Goal: Task Accomplishment & Management: Complete application form

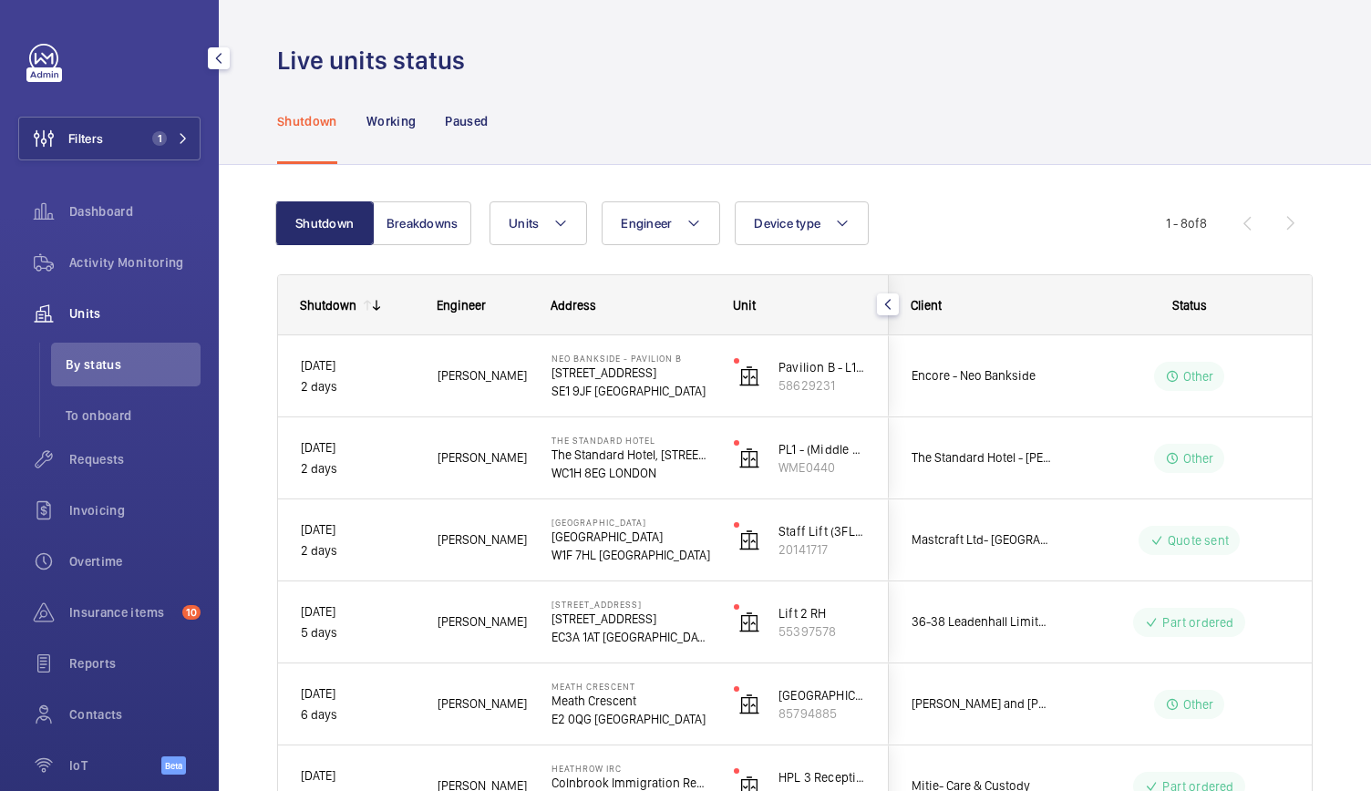
scroll to position [84, 0]
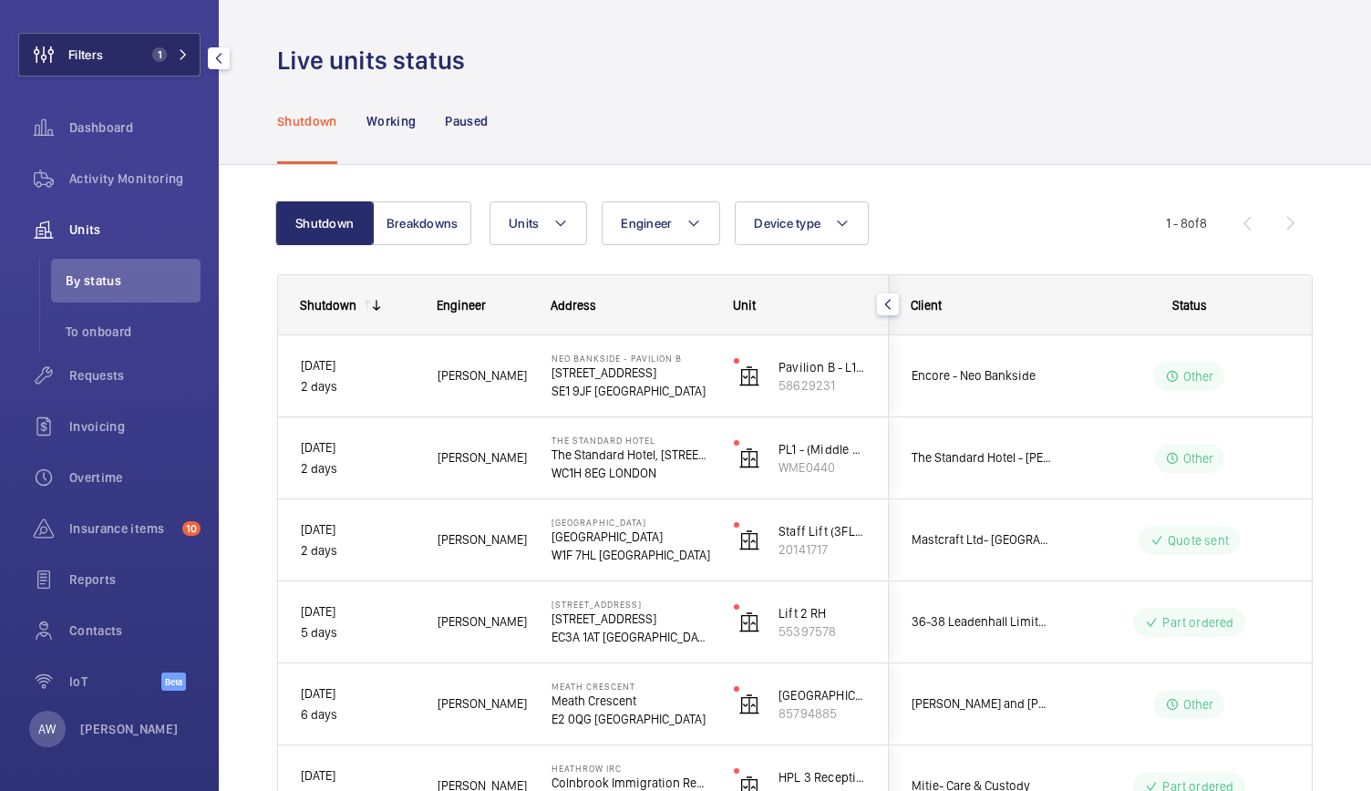
click at [82, 64] on span "Filters" at bounding box center [61, 55] width 84 height 44
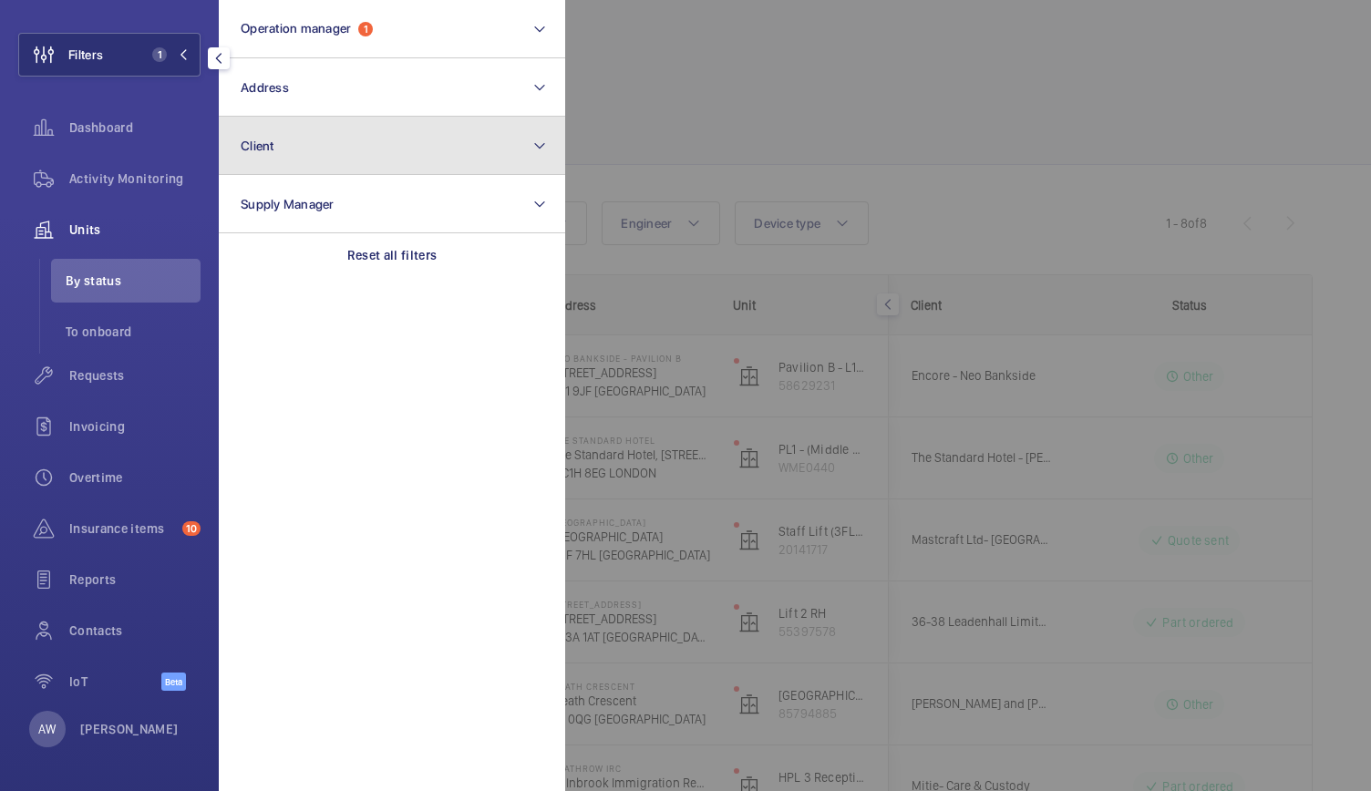
click at [272, 145] on span "Client" at bounding box center [258, 146] width 34 height 15
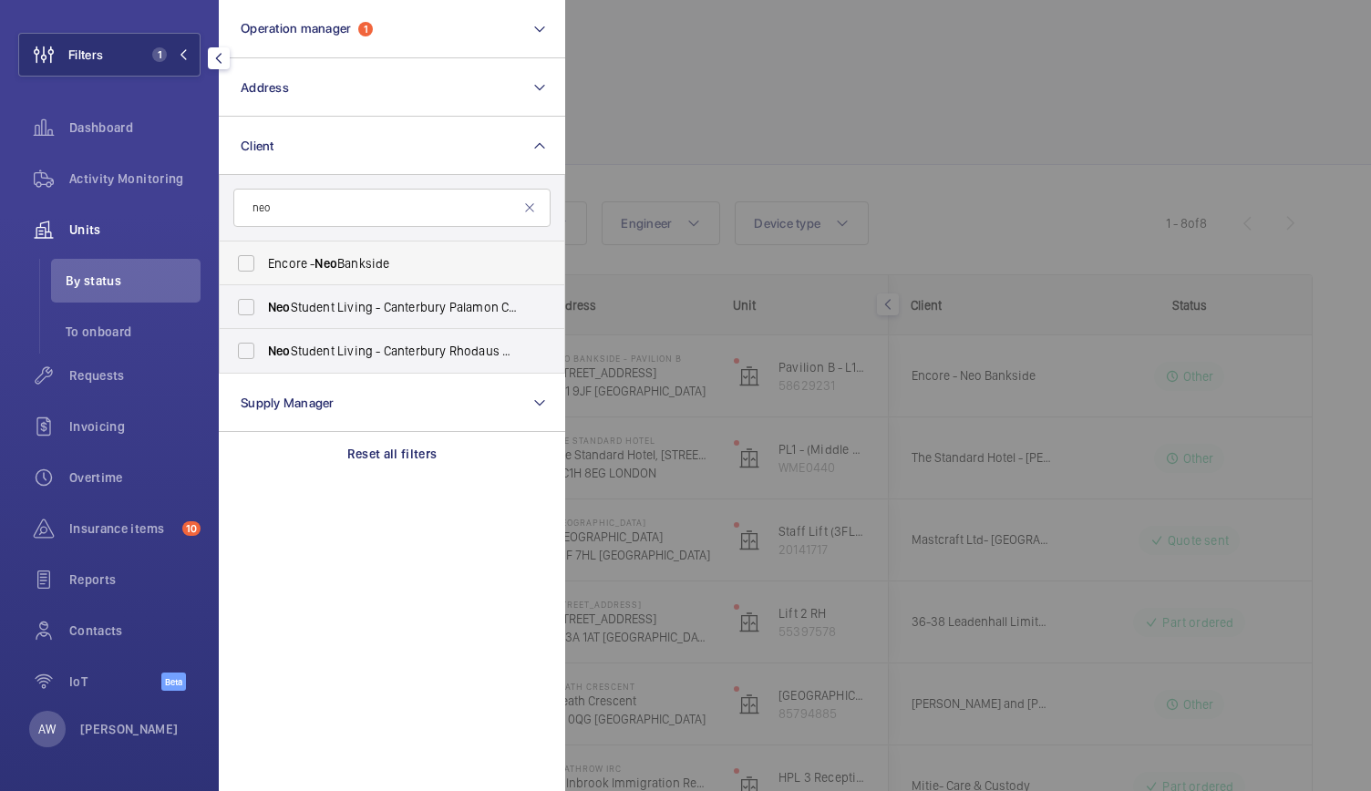
type input "neo"
click at [350, 274] on label "Encore - Neo Bankside" at bounding box center [378, 264] width 317 height 44
click at [264, 274] on input "Encore - Neo Bankside" at bounding box center [246, 263] width 36 height 36
checkbox input "true"
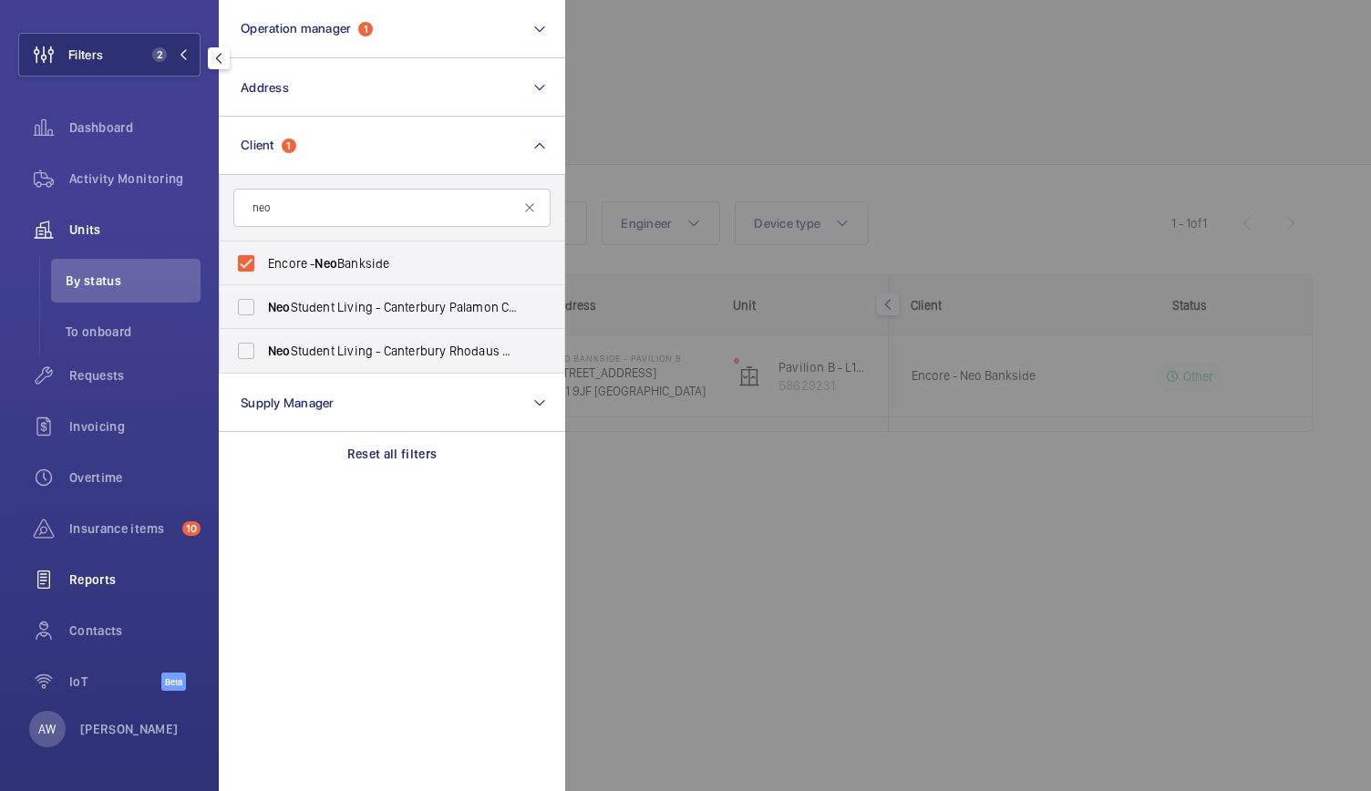
click at [91, 577] on span "Reports" at bounding box center [134, 580] width 131 height 18
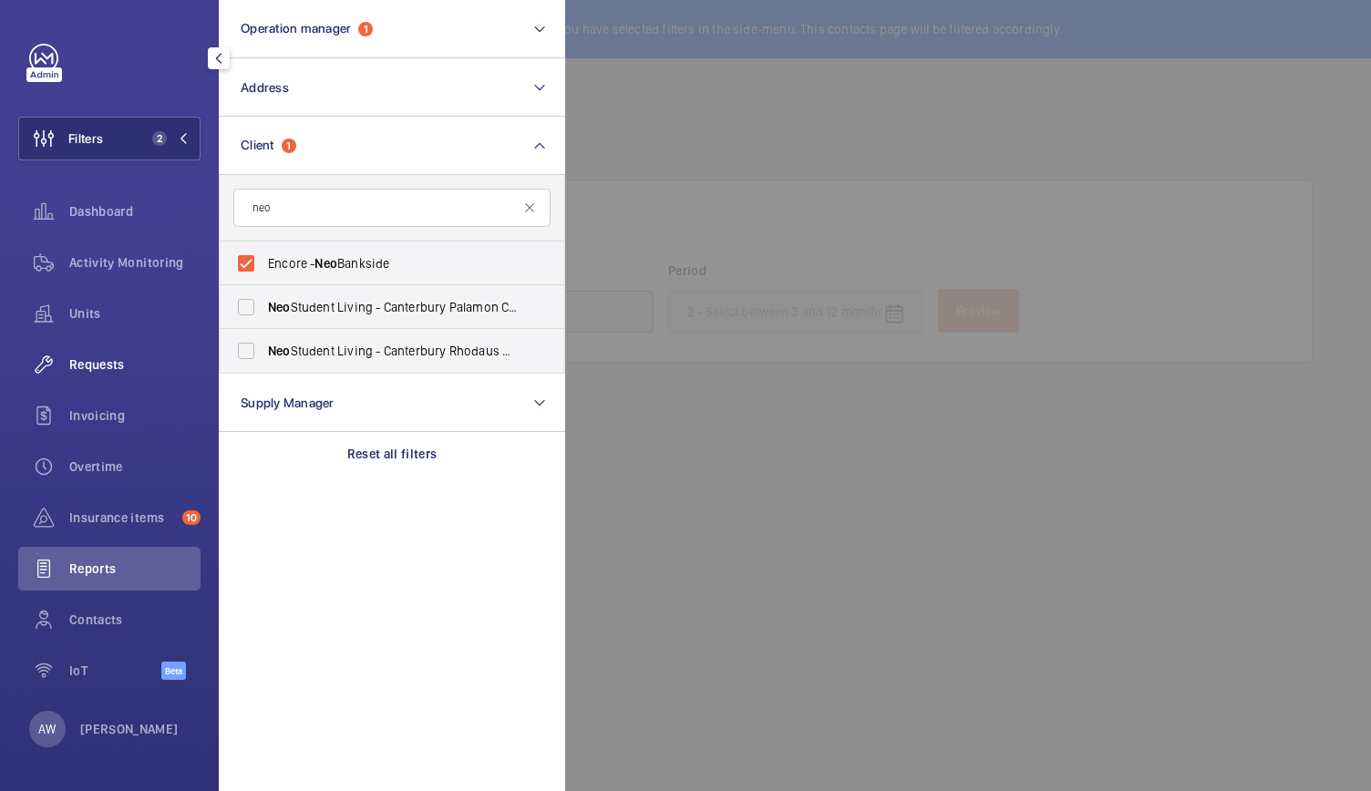
click at [97, 351] on div "Requests" at bounding box center [109, 365] width 182 height 44
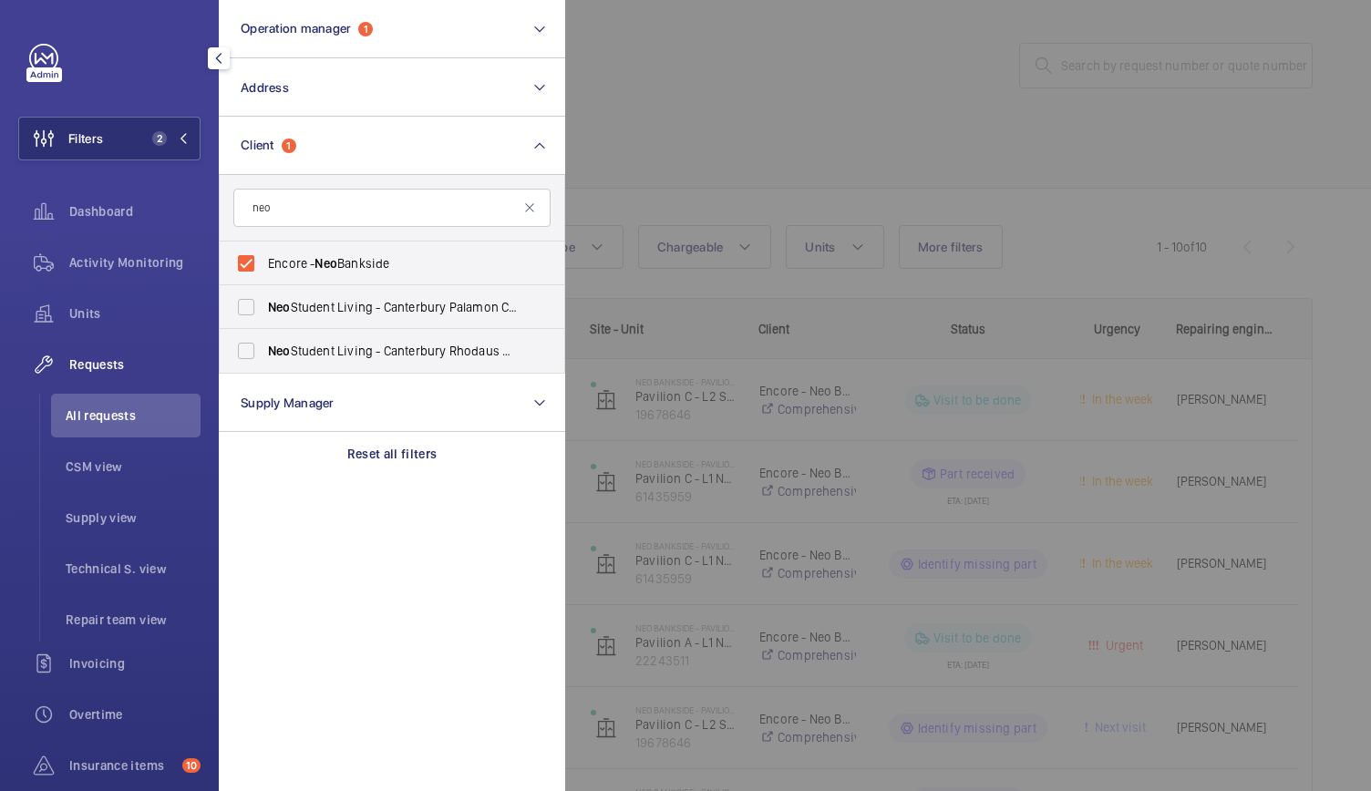
click at [795, 500] on div at bounding box center [1250, 395] width 1371 height 791
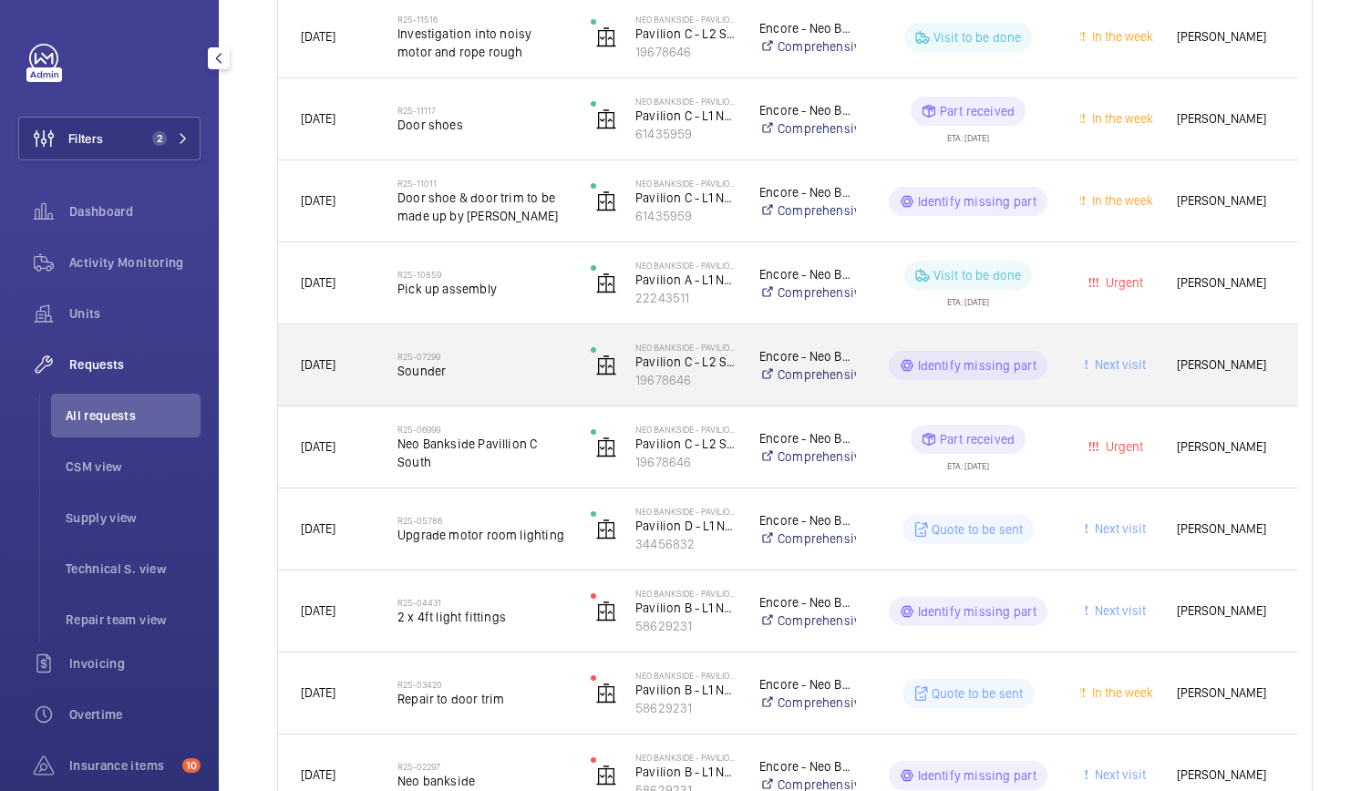
scroll to position [476, 0]
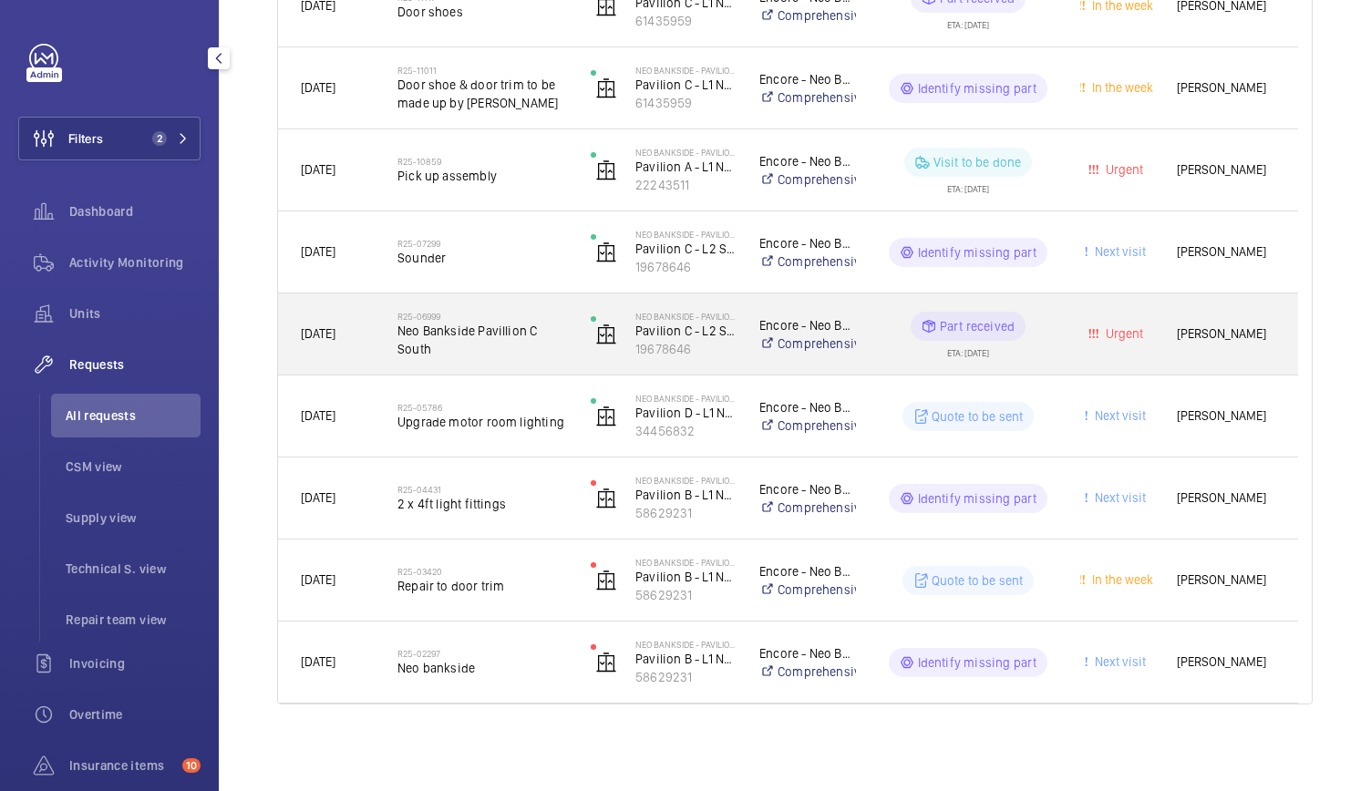
click at [543, 364] on div "R25-06999 Neo Bankside Pavillion C South" at bounding box center [471, 335] width 191 height 82
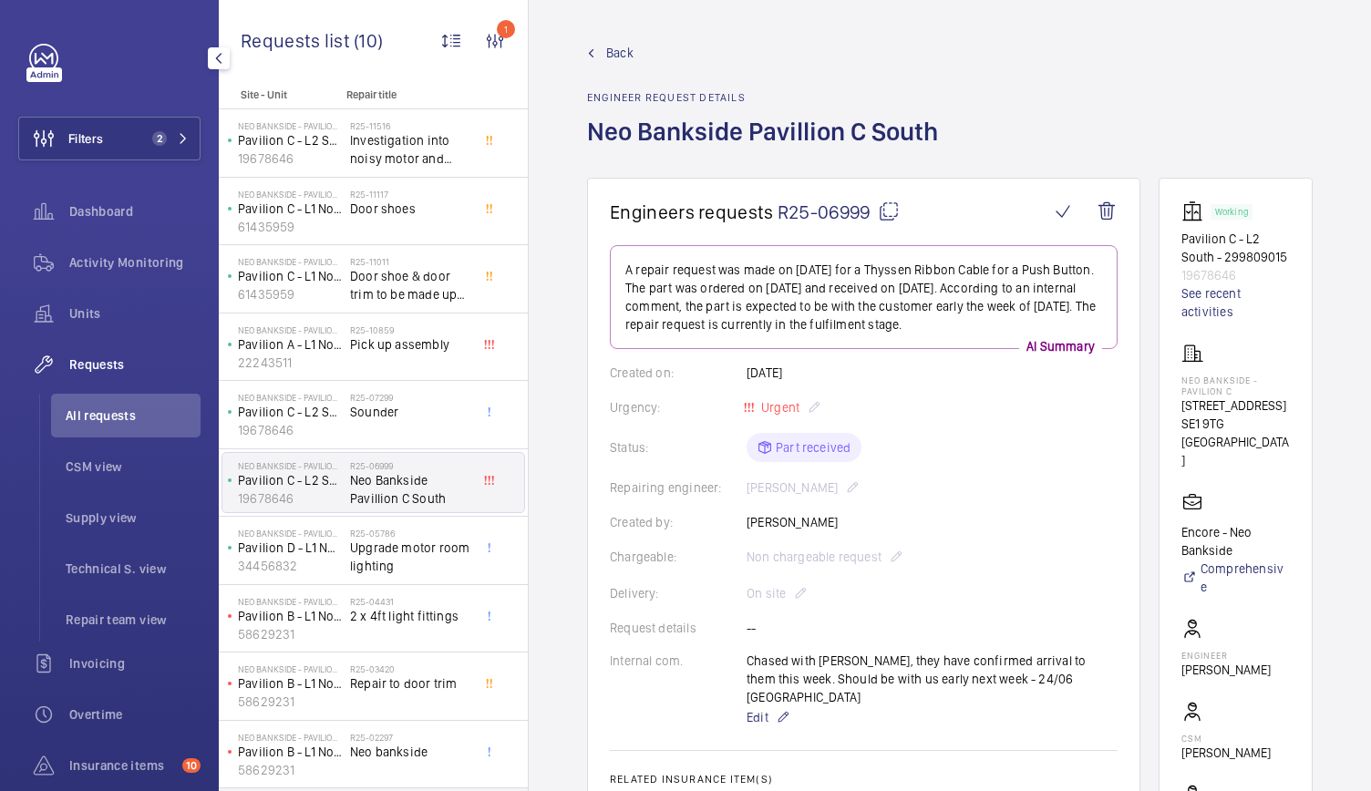
click at [631, 59] on span "Back" at bounding box center [619, 53] width 27 height 18
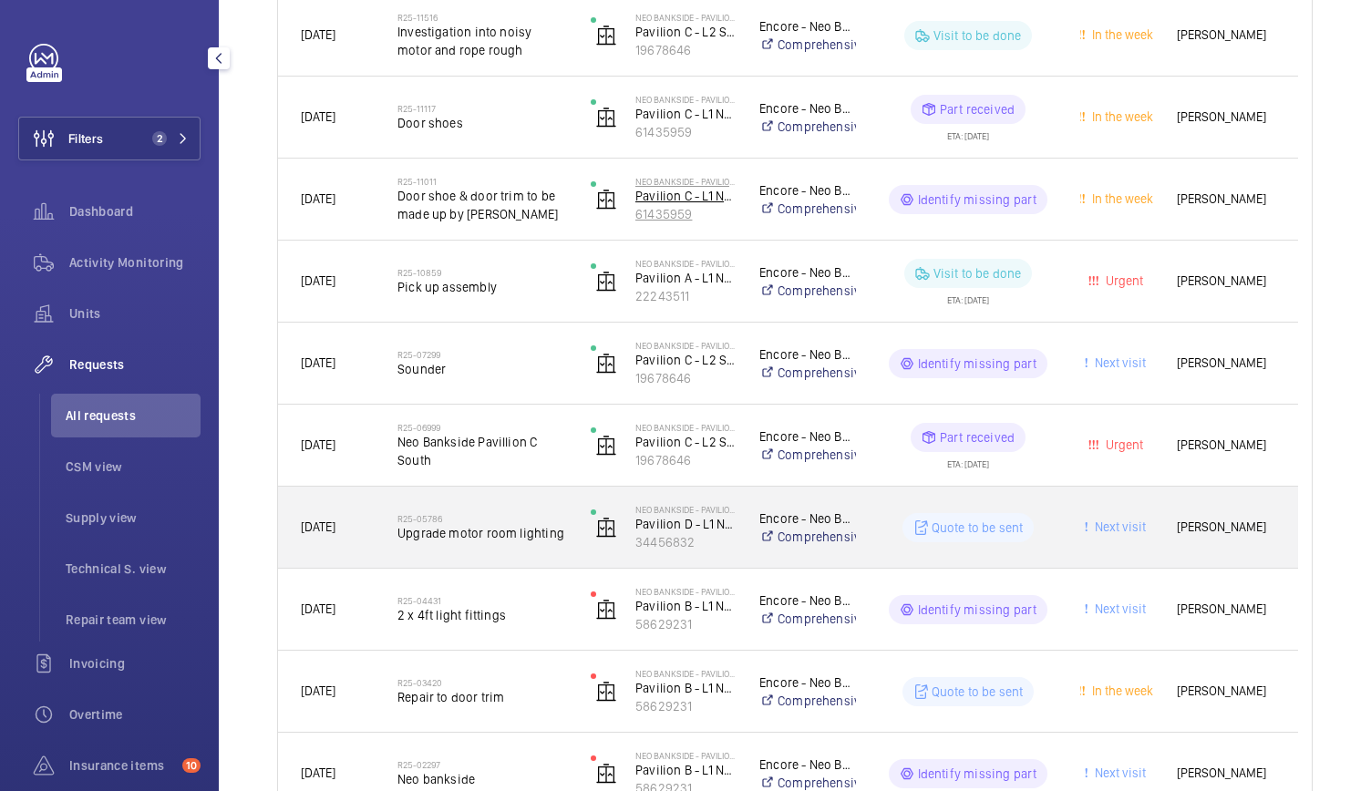
scroll to position [476, 0]
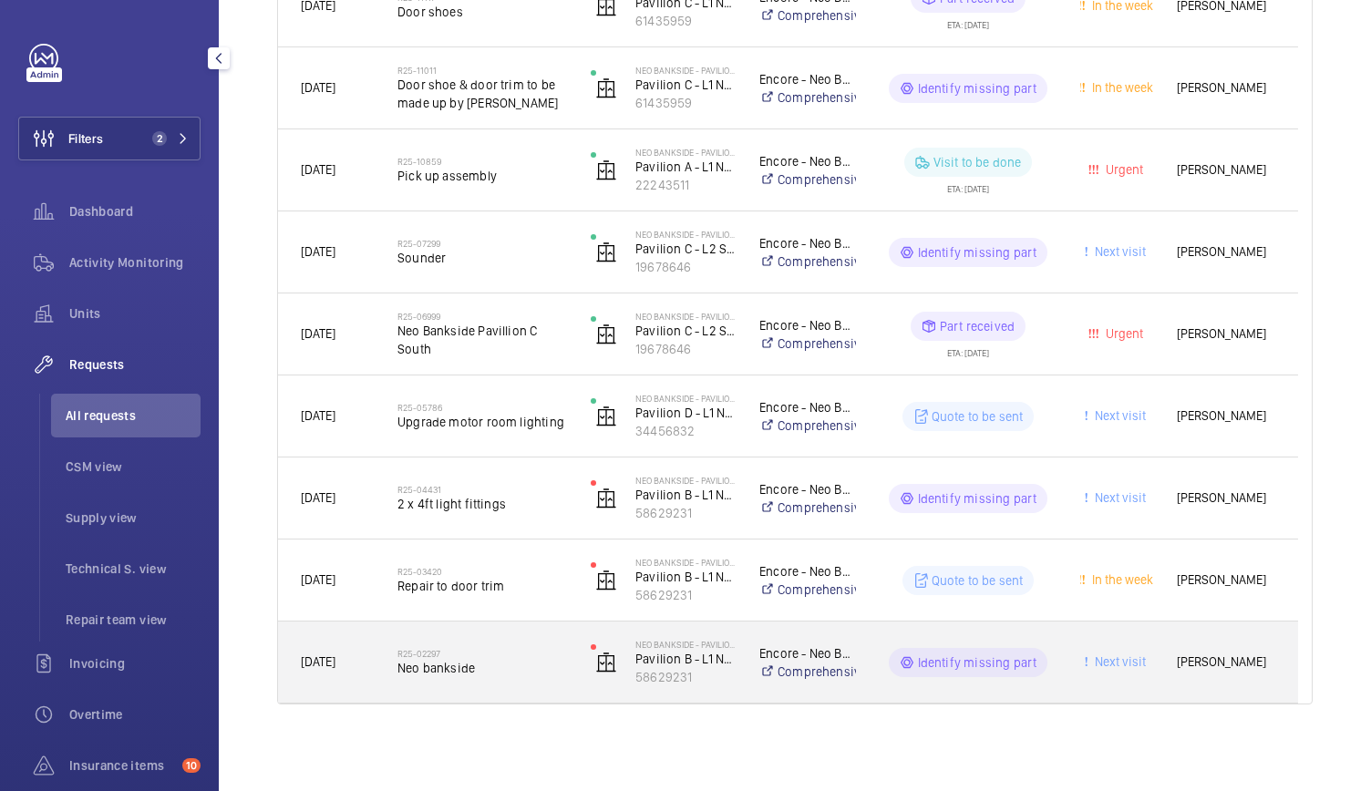
click at [553, 678] on div "R25-02297 Neo bankside" at bounding box center [482, 662] width 170 height 53
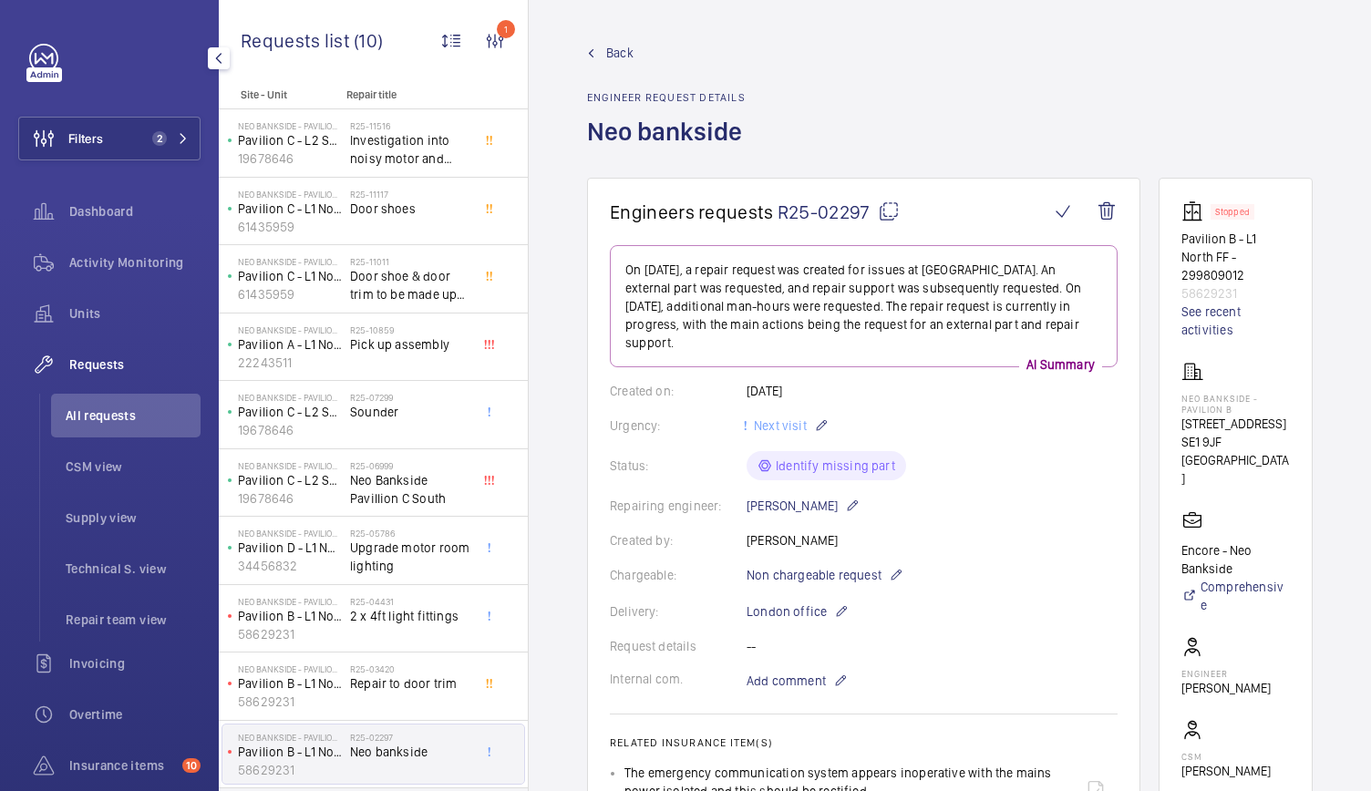
click at [611, 38] on wm-front-admin-header "Back Engineer request details Neo bankside" at bounding box center [950, 89] width 842 height 178
click at [611, 56] on span "Back" at bounding box center [619, 53] width 27 height 18
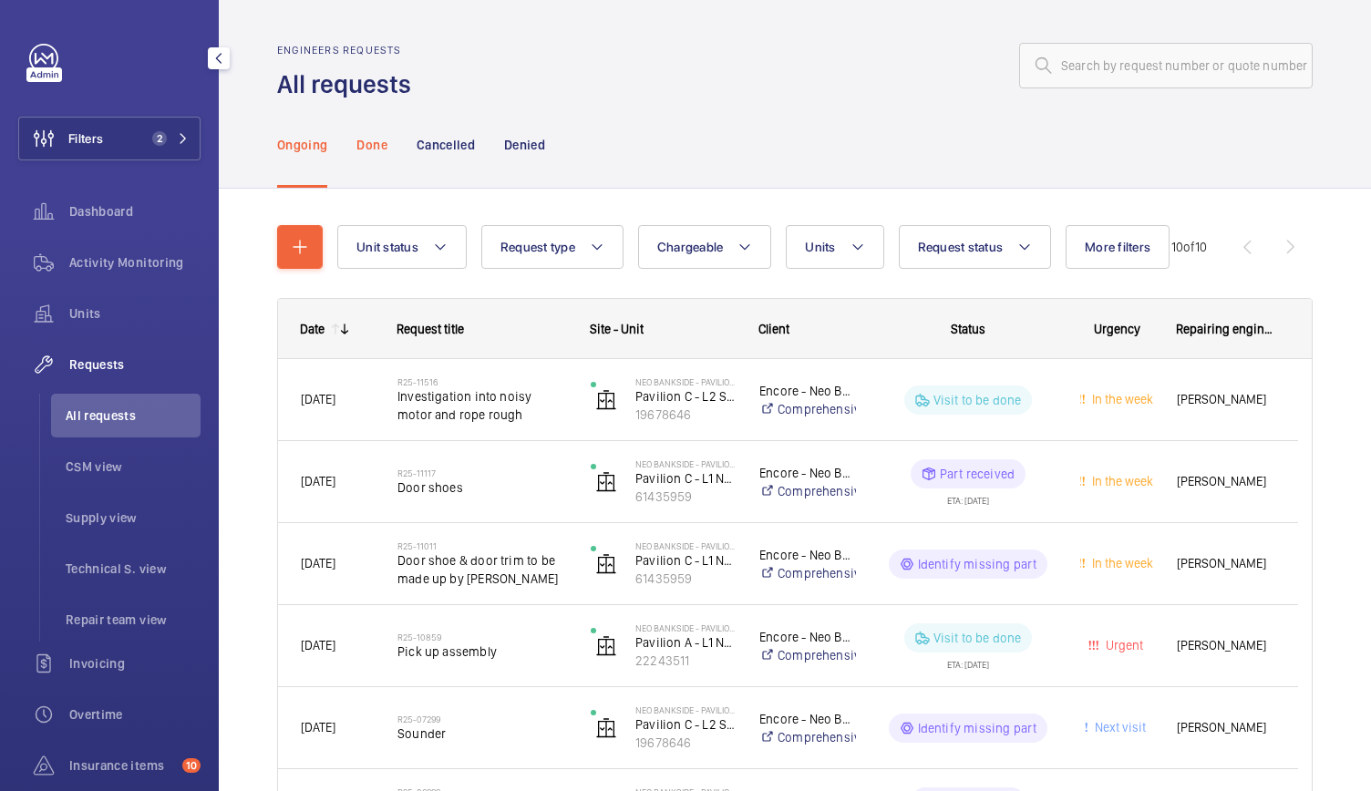
click at [372, 152] on p "Done" at bounding box center [371, 145] width 30 height 18
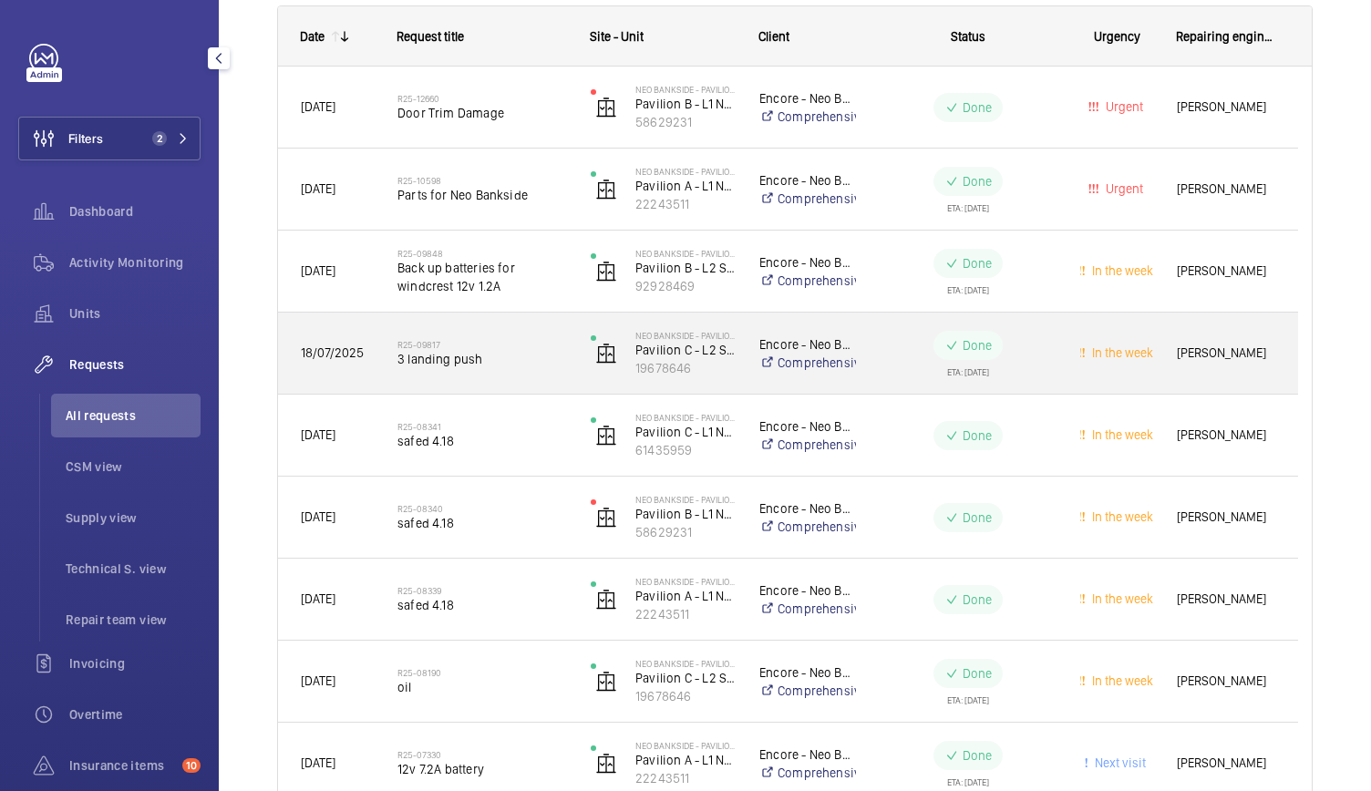
scroll to position [295, 0]
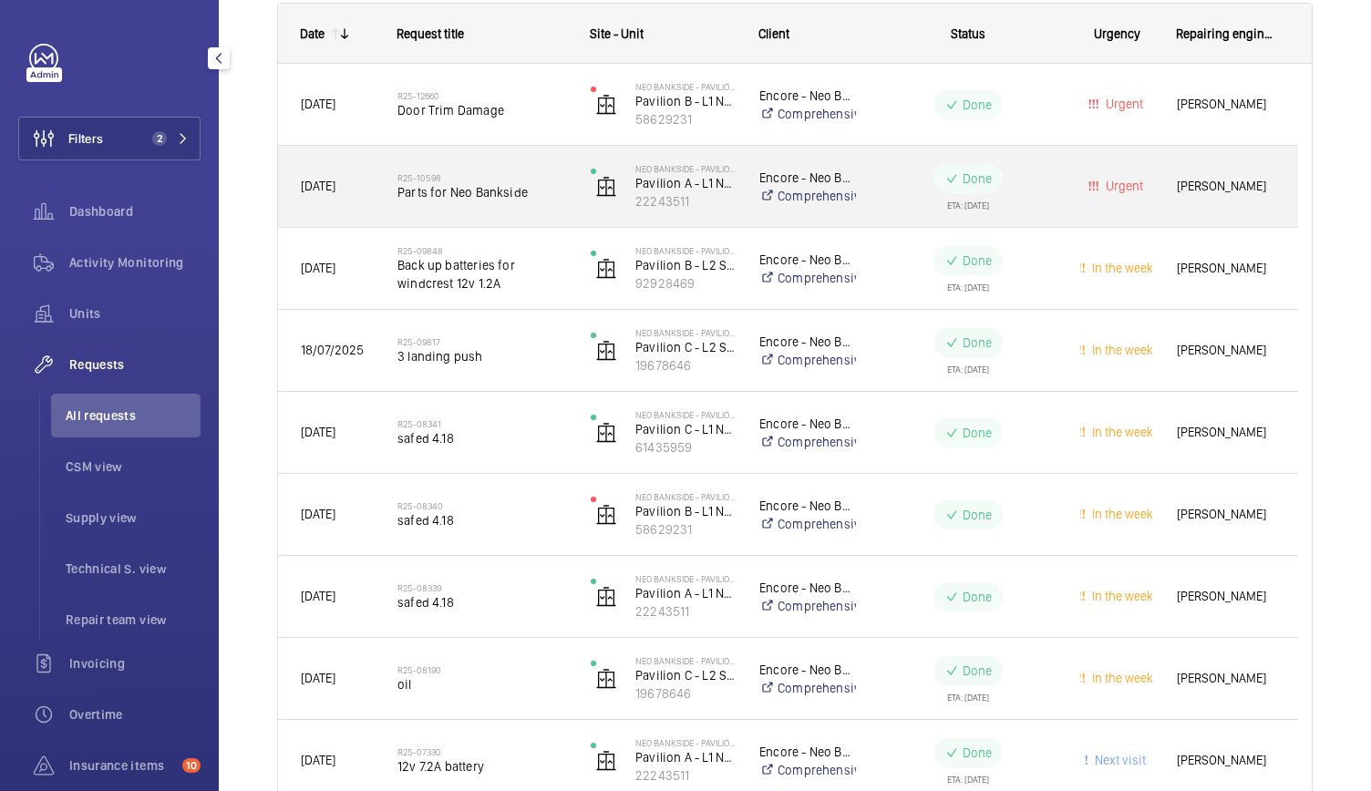
click at [540, 197] on span "Parts for Neo Bankside" at bounding box center [482, 192] width 170 height 18
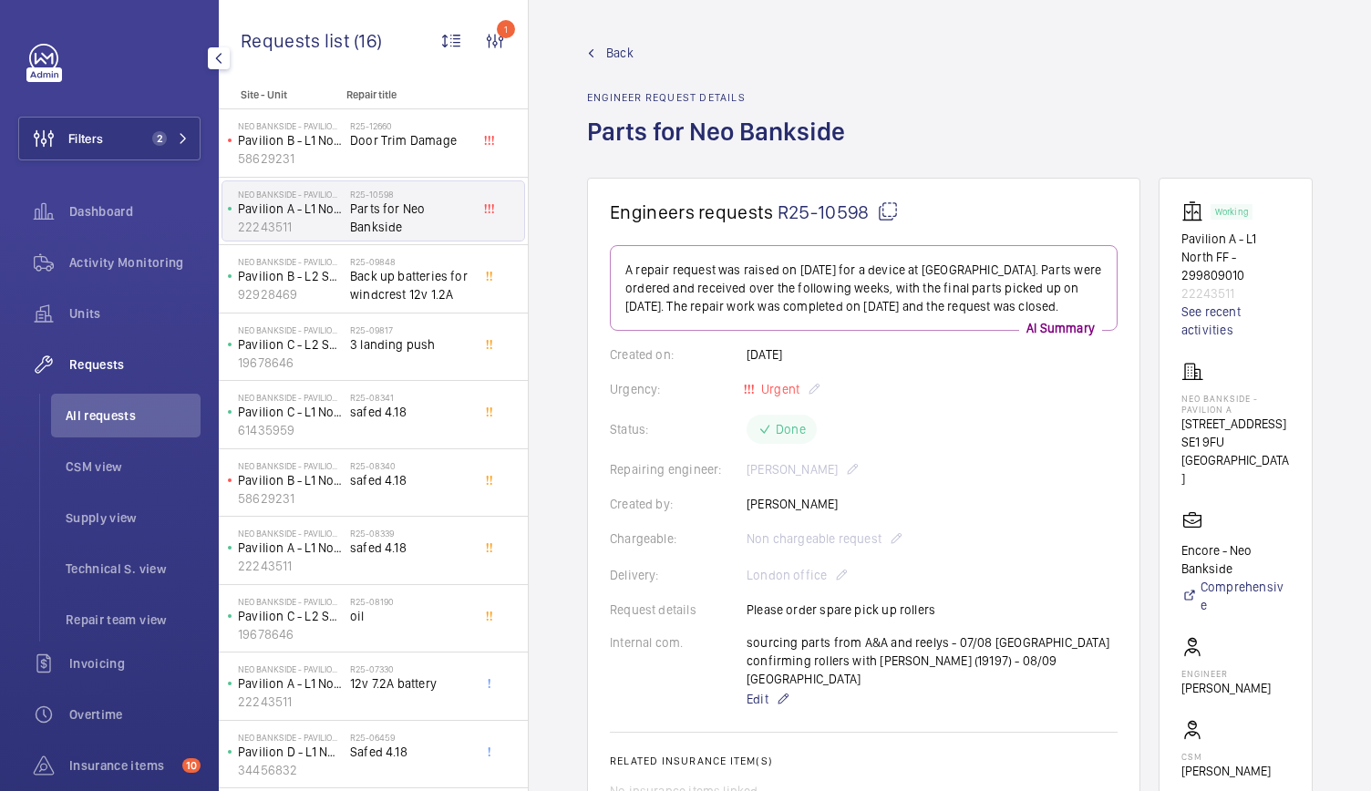
click at [594, 44] on link "Back" at bounding box center [721, 53] width 269 height 18
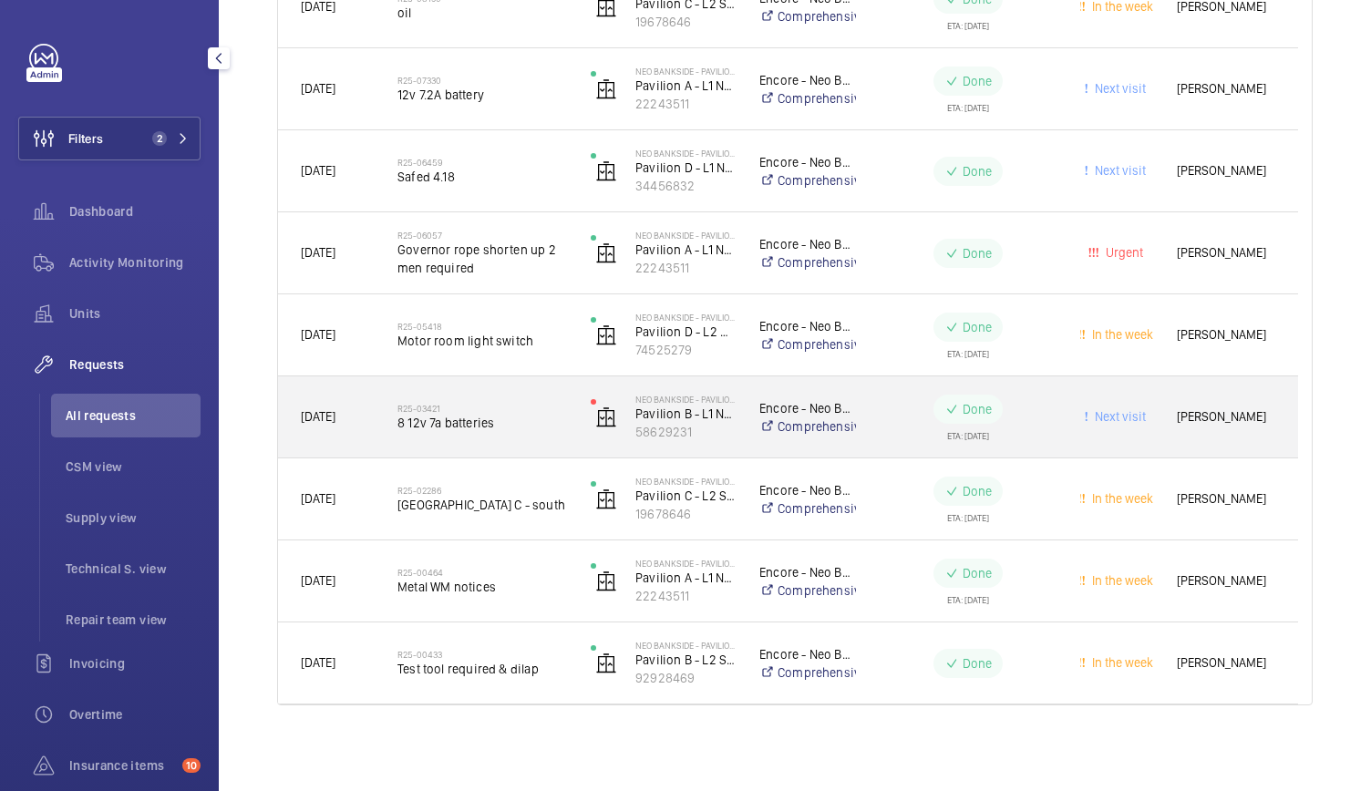
scroll to position [968, 0]
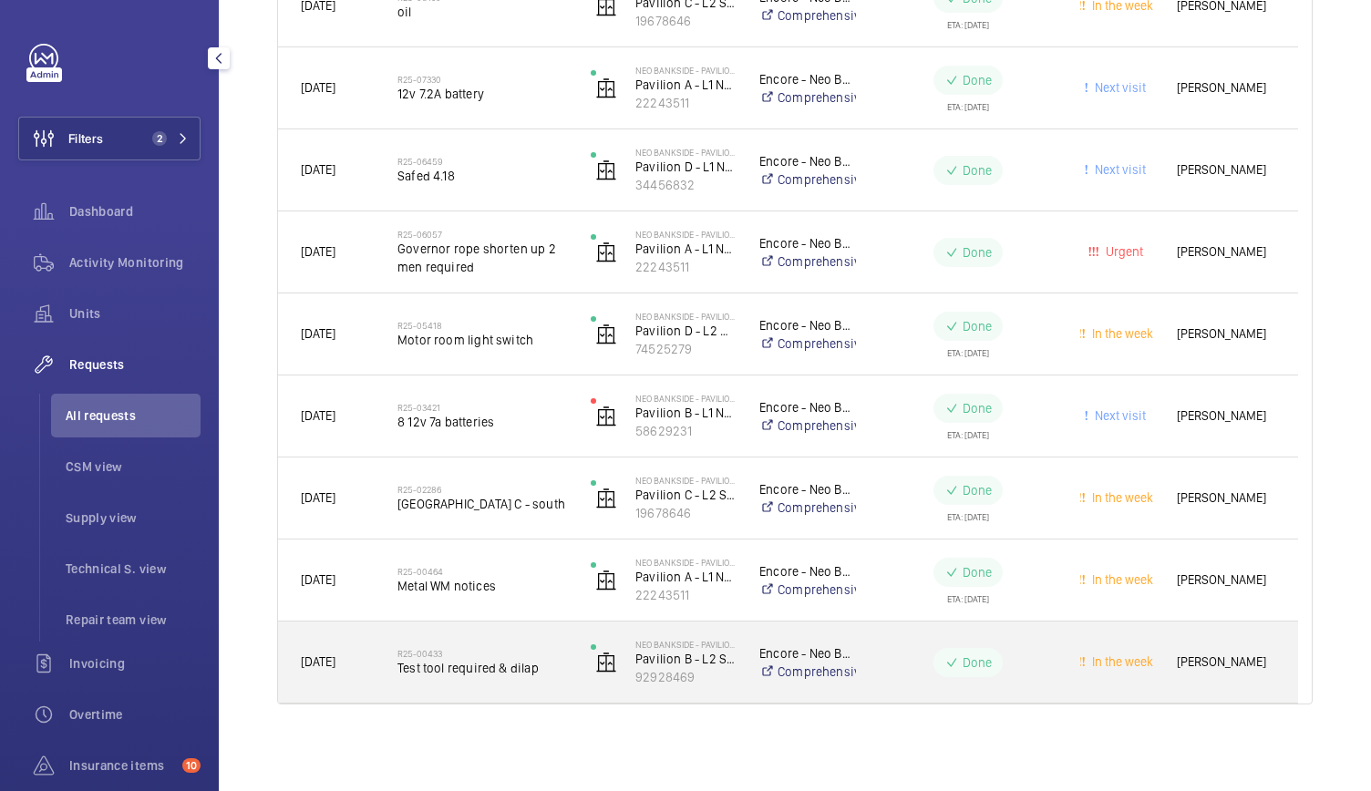
click at [556, 696] on div "R25-00433 Test tool required & dilap" at bounding box center [471, 663] width 191 height 82
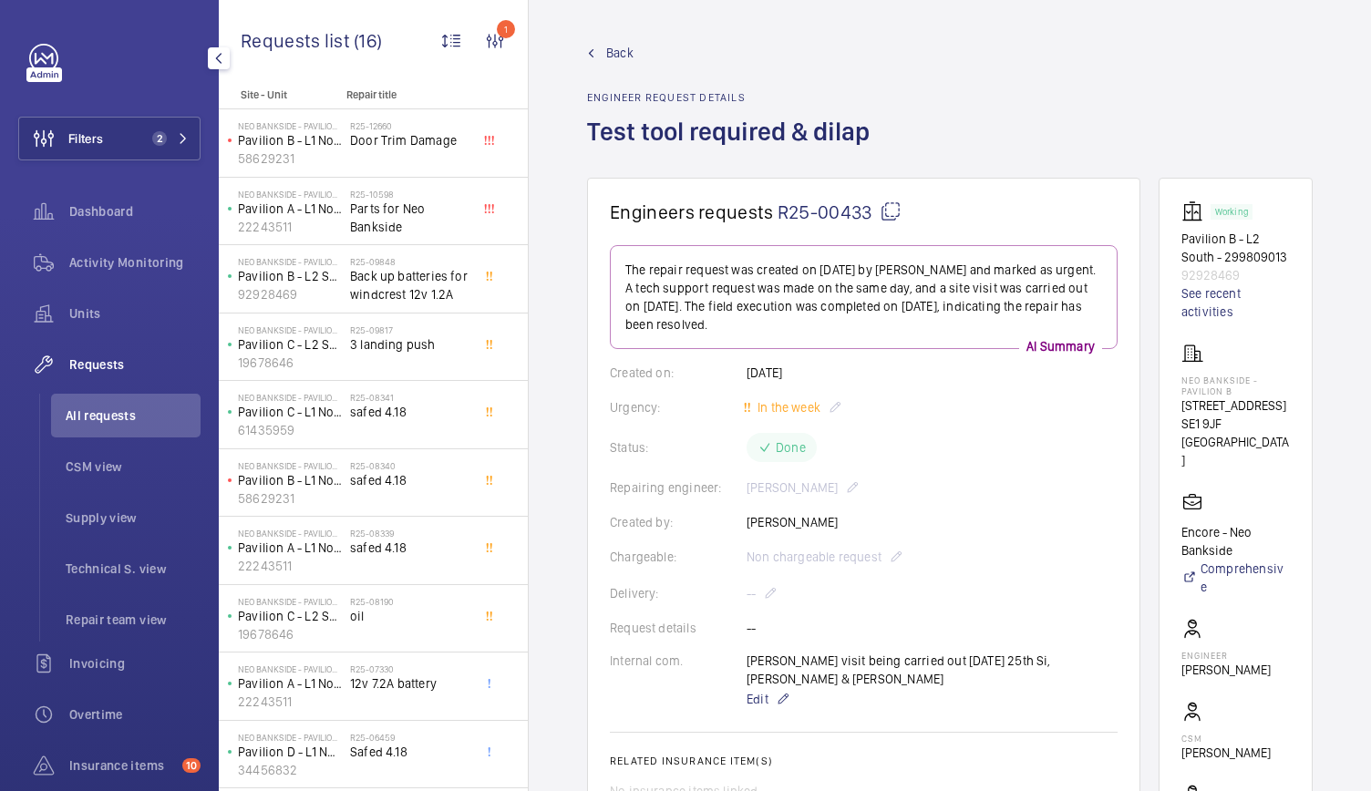
click at [602, 44] on link "Back" at bounding box center [734, 53] width 294 height 18
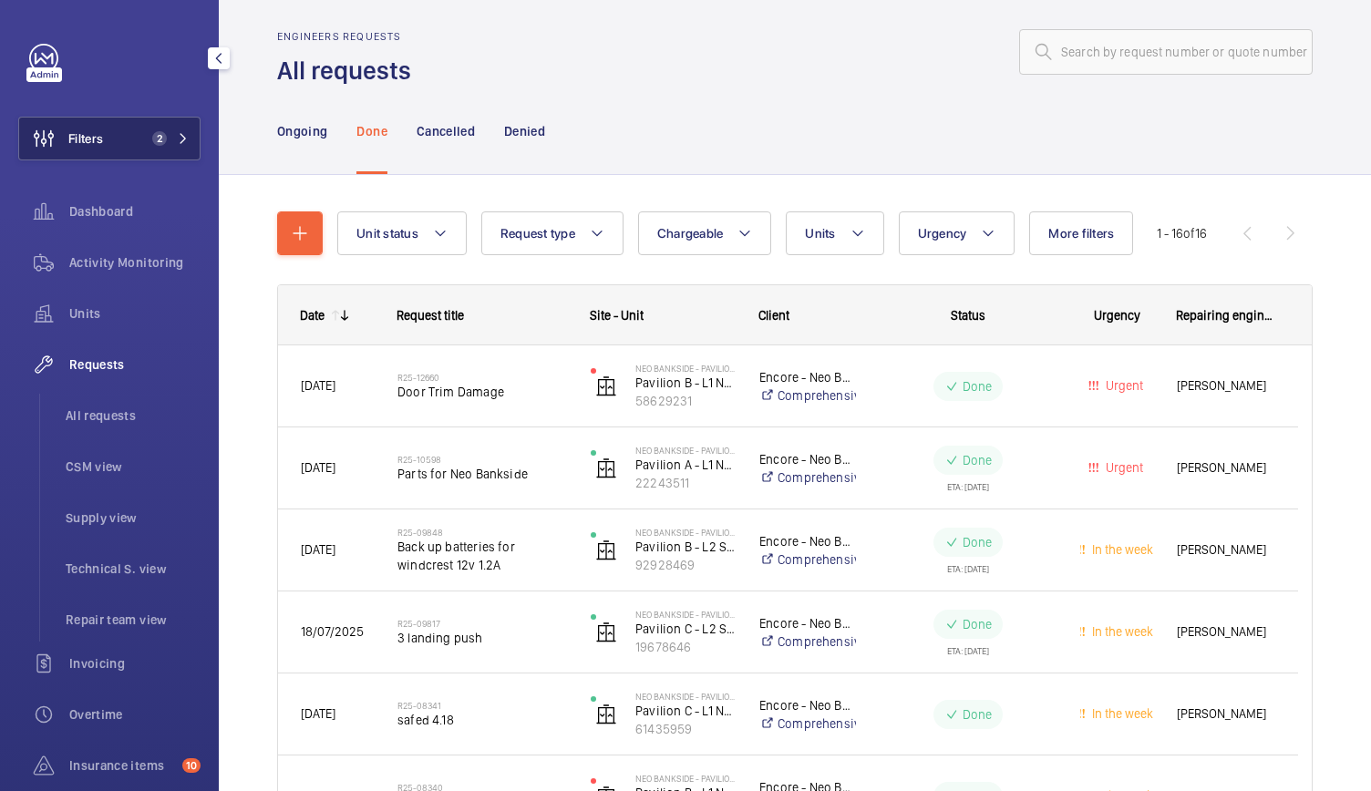
click at [131, 152] on button "Filters 2" at bounding box center [109, 139] width 182 height 44
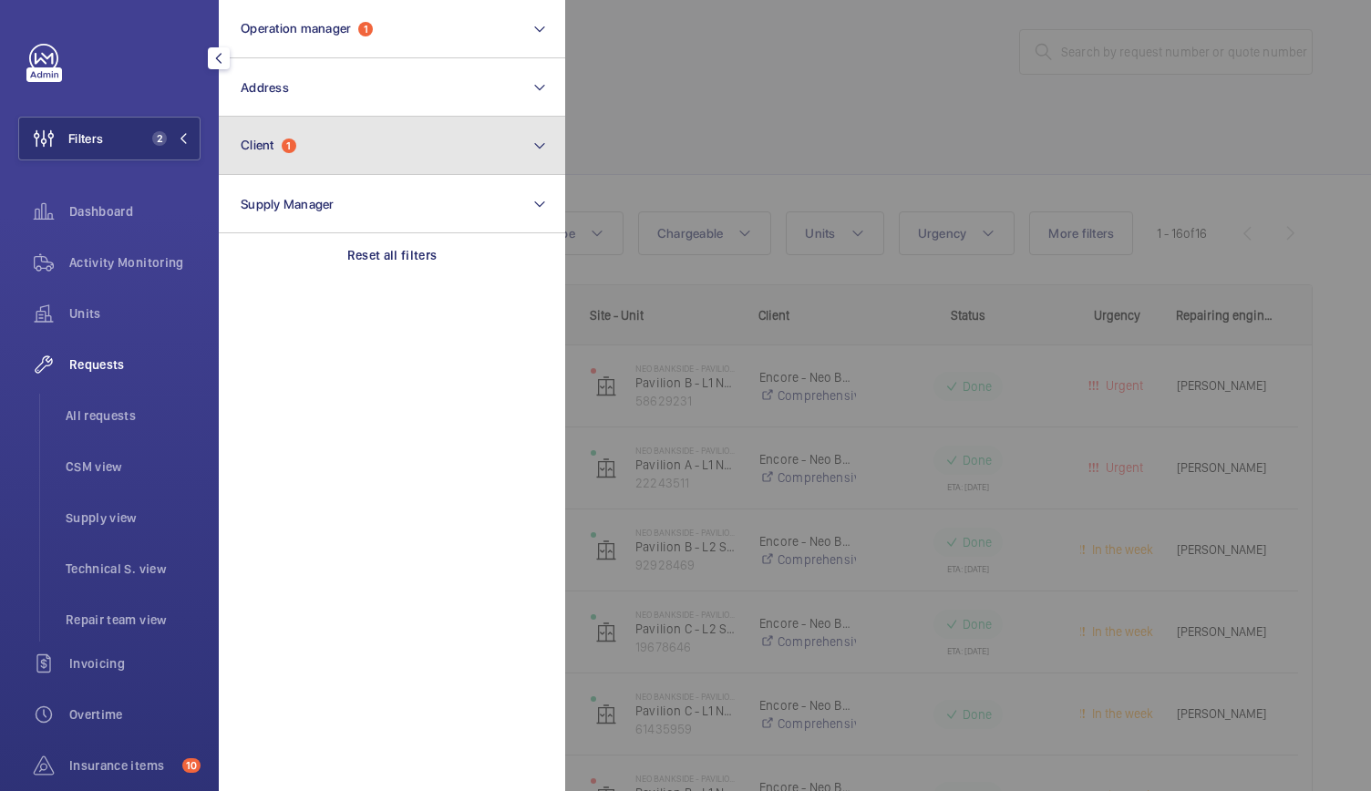
click at [238, 150] on button "Client 1" at bounding box center [392, 146] width 346 height 58
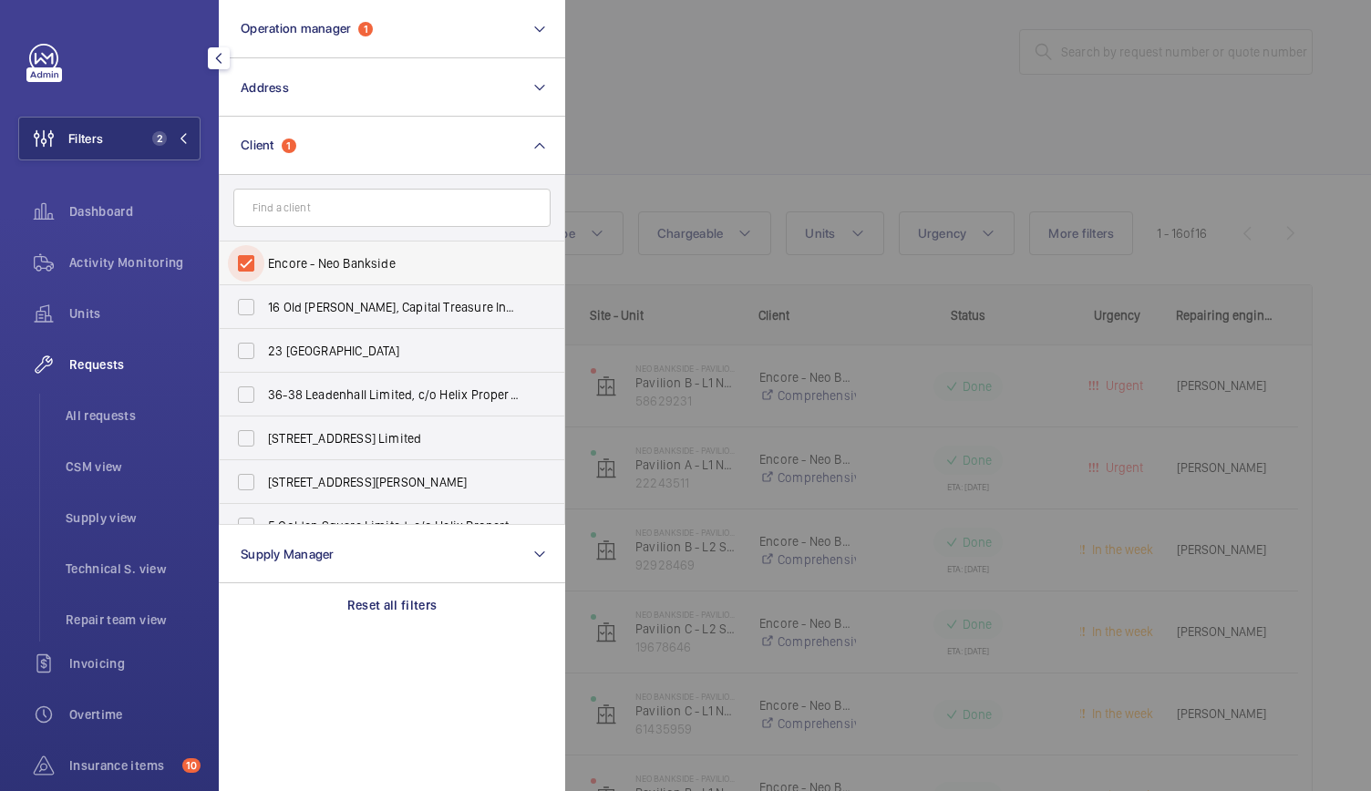
click at [253, 253] on input "Encore - Neo Bankside" at bounding box center [246, 263] width 36 height 36
checkbox input "false"
click at [88, 307] on span "Units" at bounding box center [134, 313] width 131 height 18
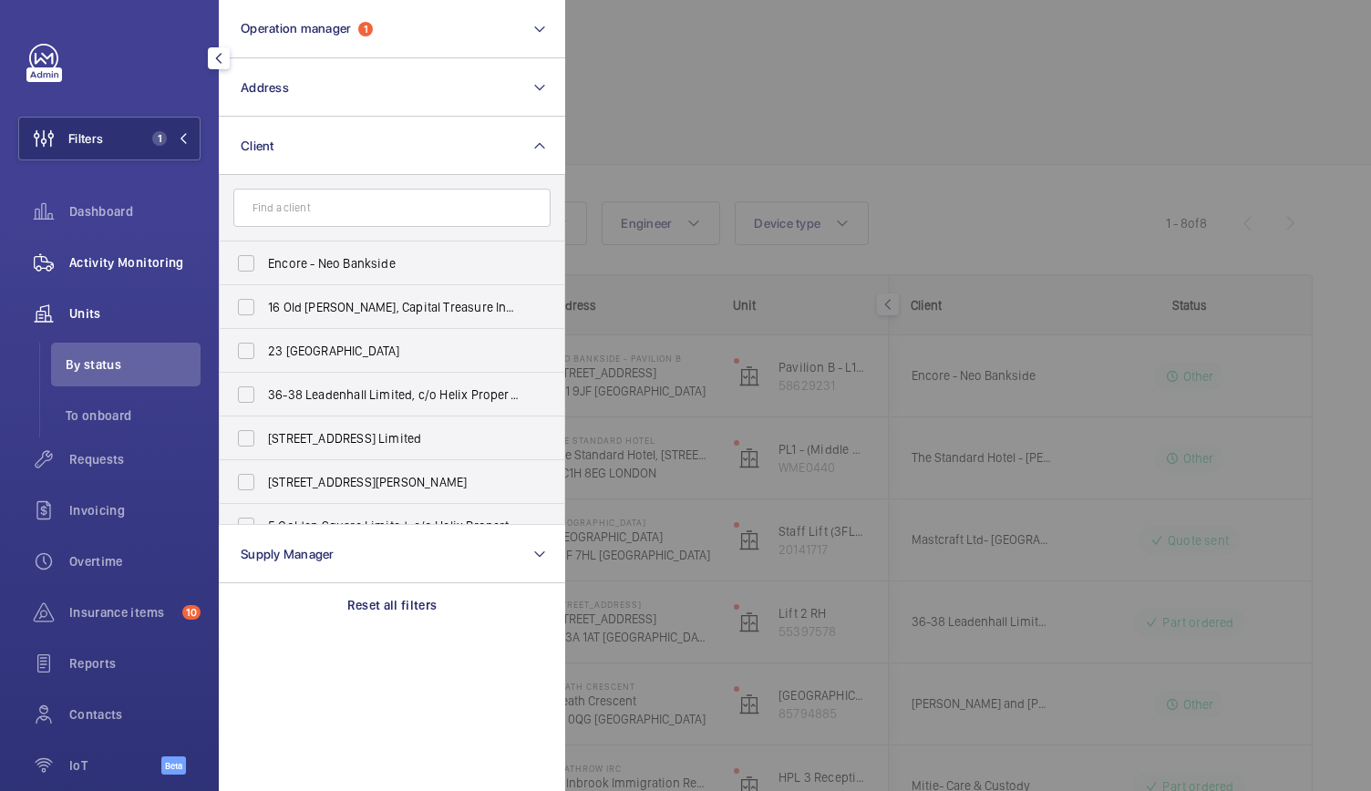
click at [95, 251] on div "Activity Monitoring" at bounding box center [109, 263] width 182 height 44
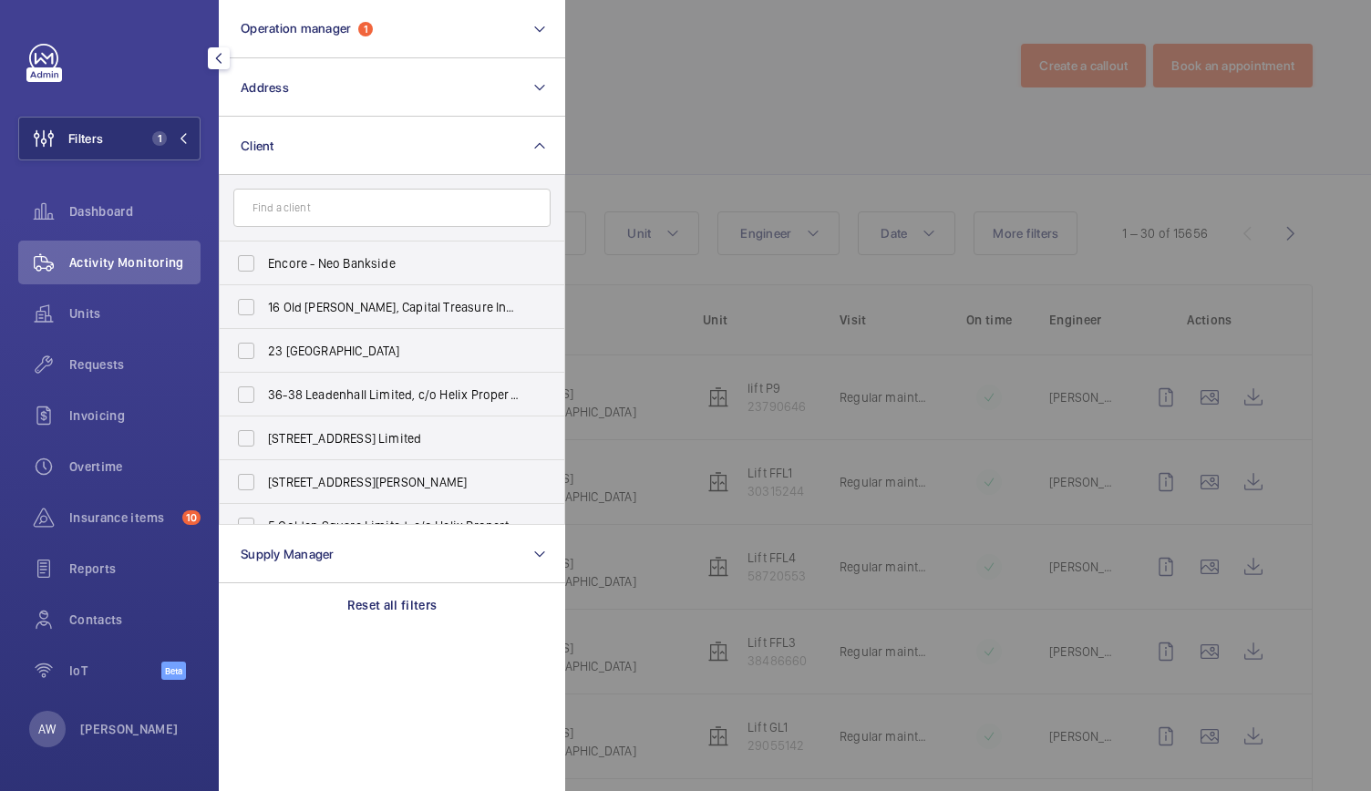
click at [610, 120] on div at bounding box center [1250, 395] width 1371 height 791
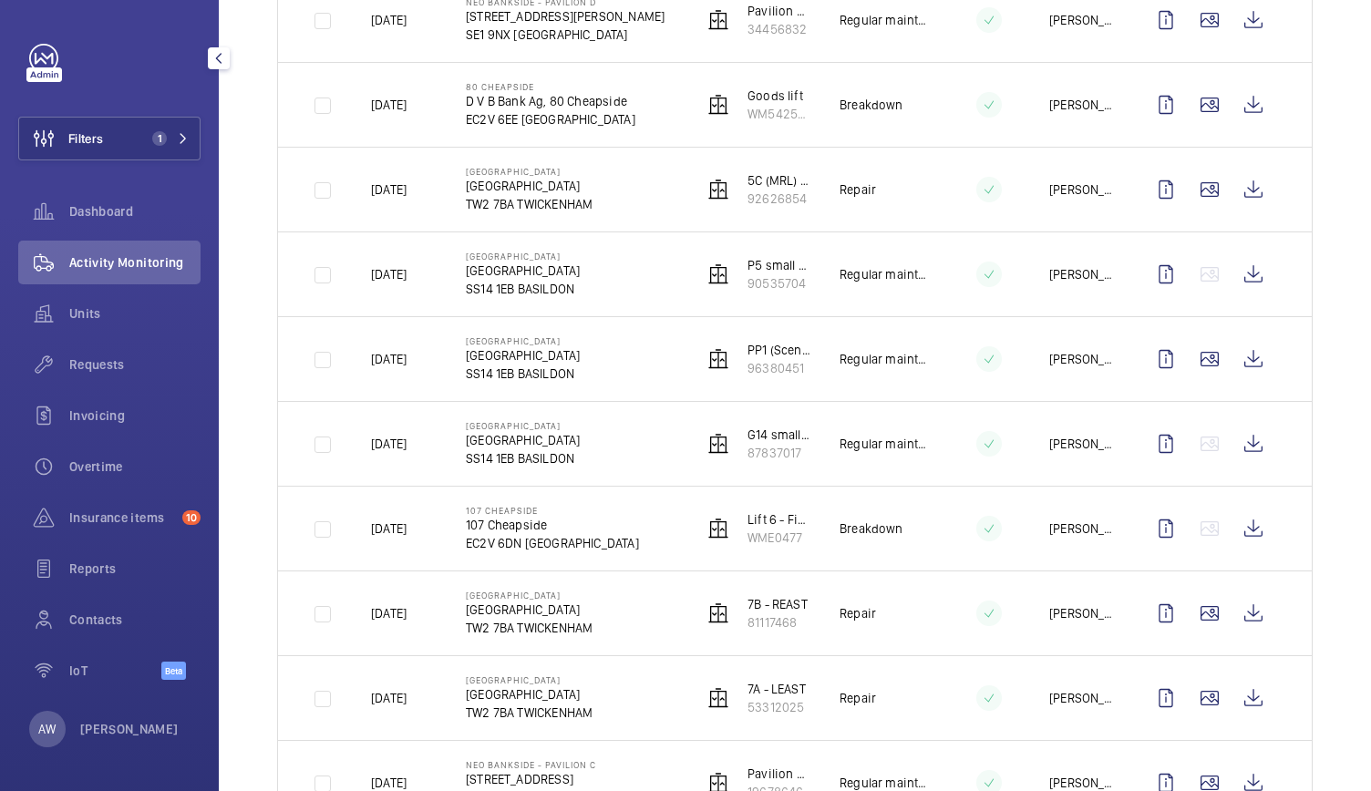
scroll to position [1312, 0]
click at [1240, 515] on wm-front-icon-button at bounding box center [1254, 527] width 44 height 44
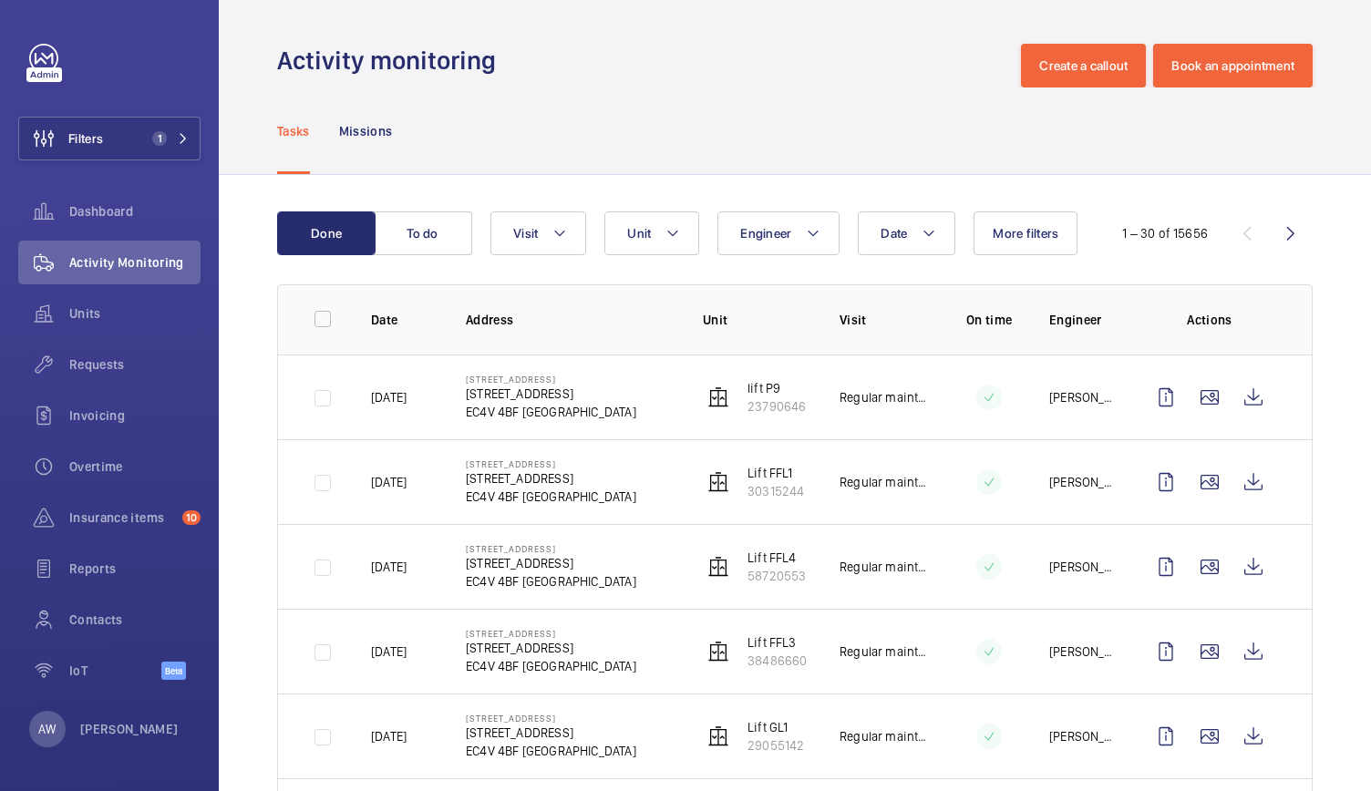
scroll to position [46, 0]
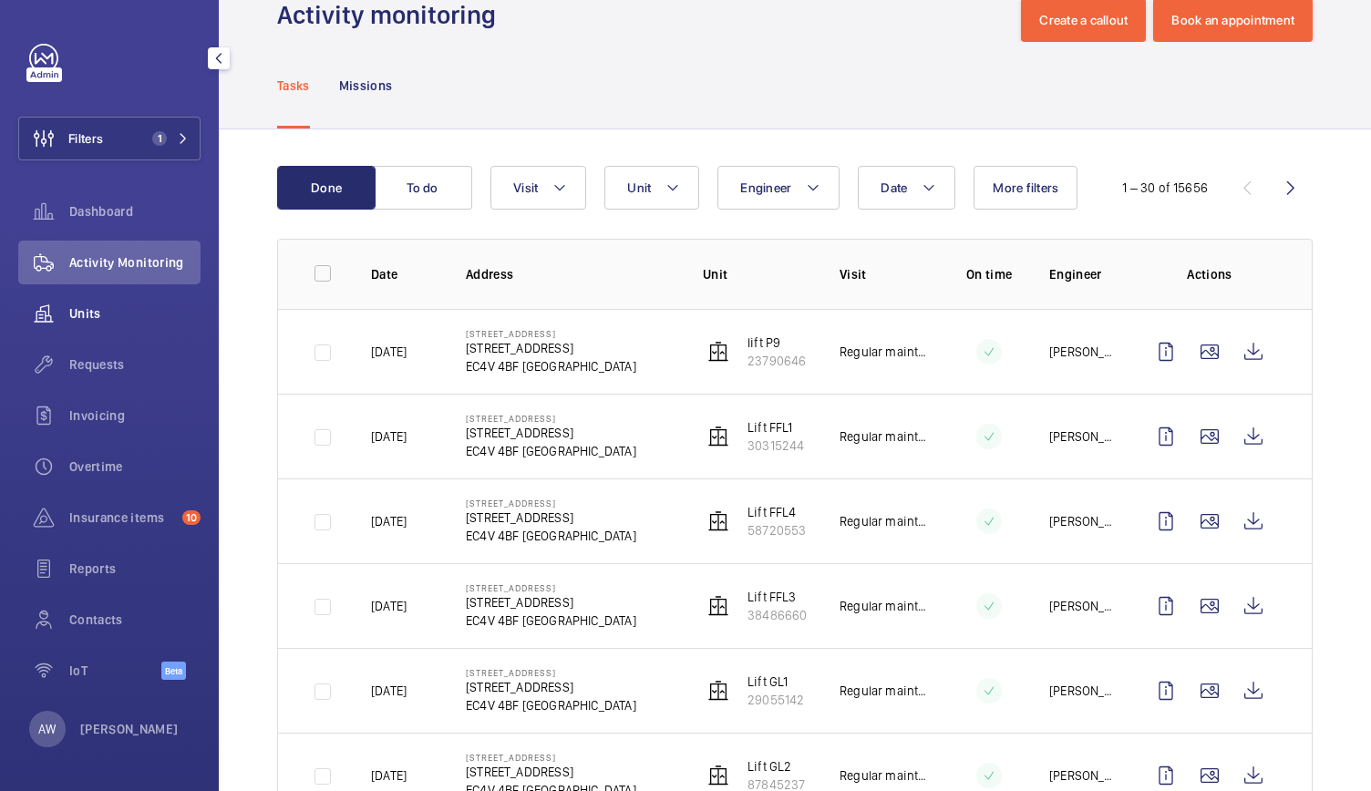
click at [128, 328] on div "Units" at bounding box center [109, 314] width 182 height 44
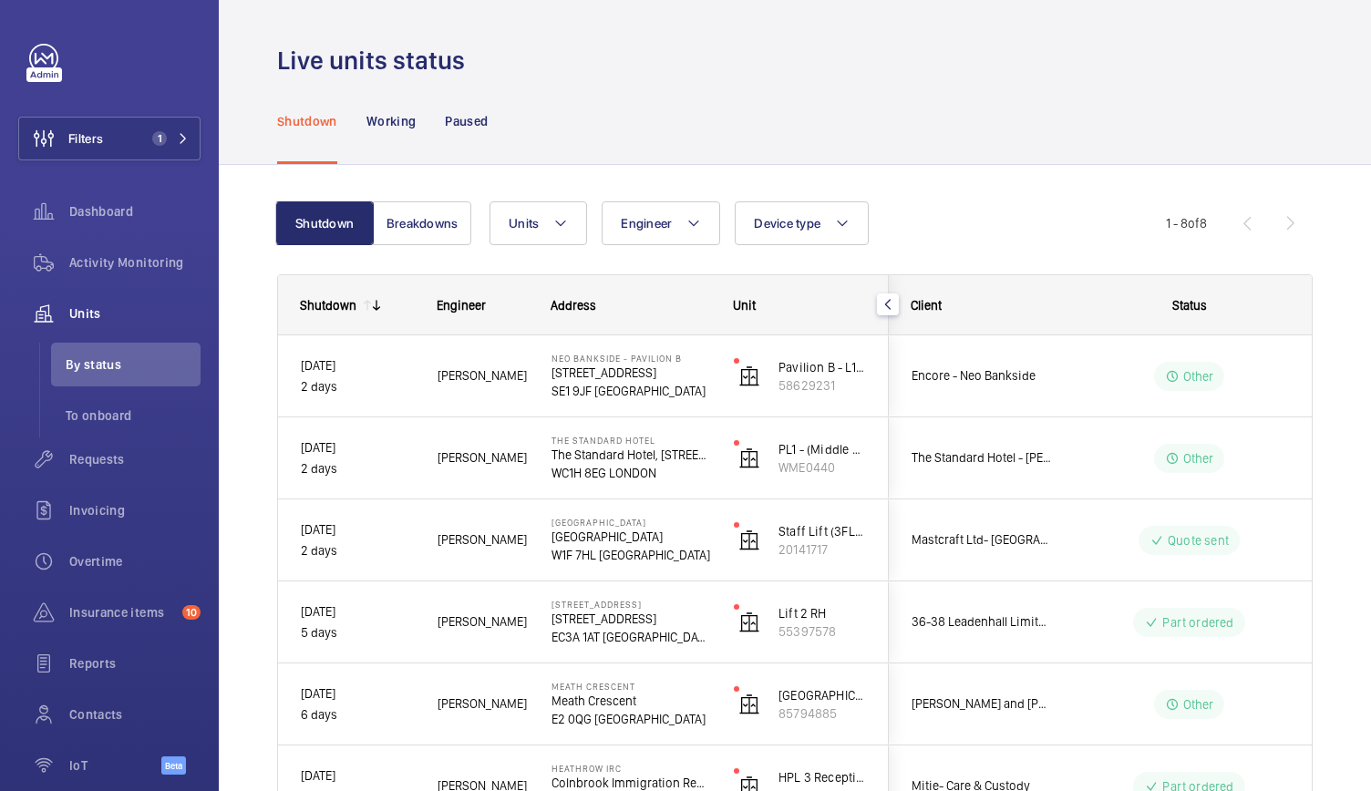
click at [708, 128] on div "Shutdown Working Paused" at bounding box center [795, 120] width 1036 height 87
click at [1194, 71] on div "Live units status" at bounding box center [795, 61] width 1036 height 34
click at [131, 134] on button "Filters 1" at bounding box center [109, 139] width 182 height 44
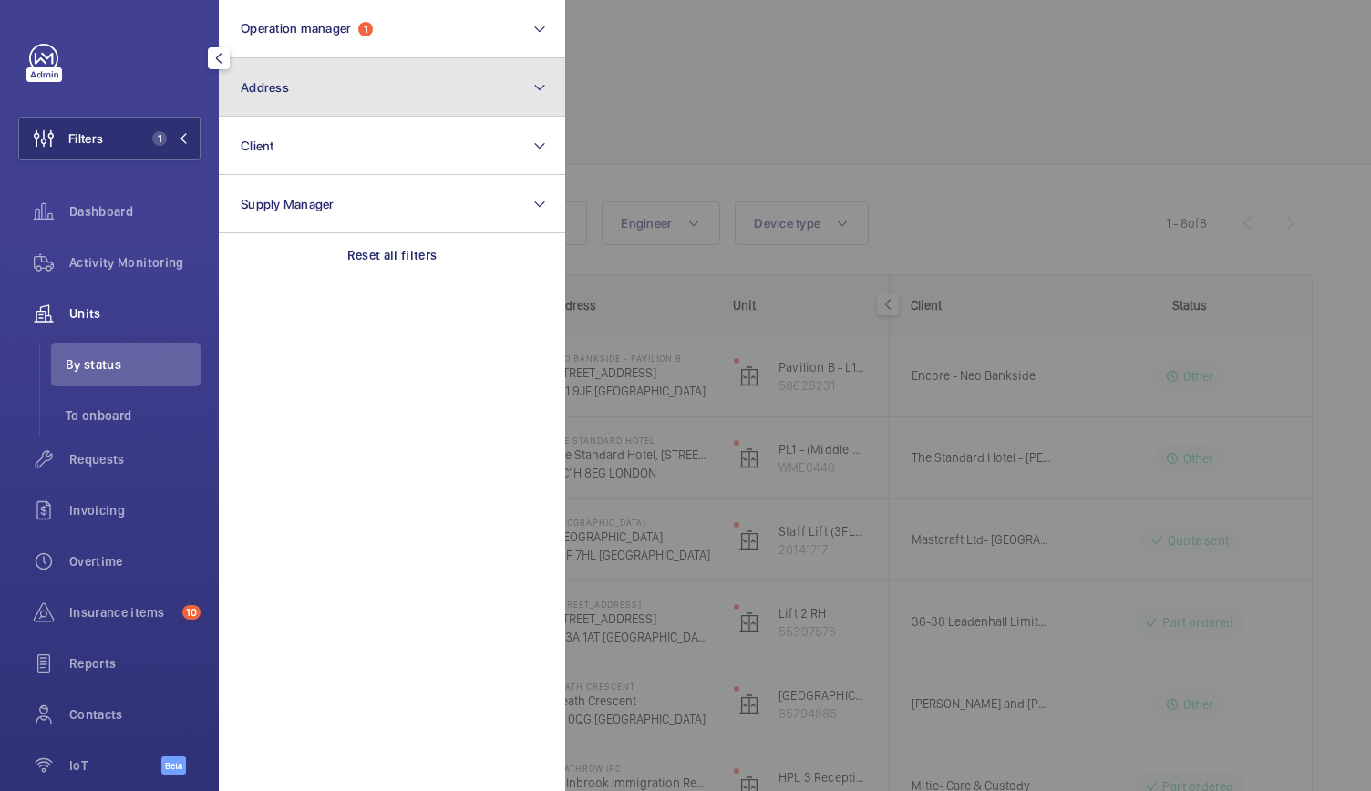
click at [335, 83] on button "Address" at bounding box center [392, 87] width 346 height 58
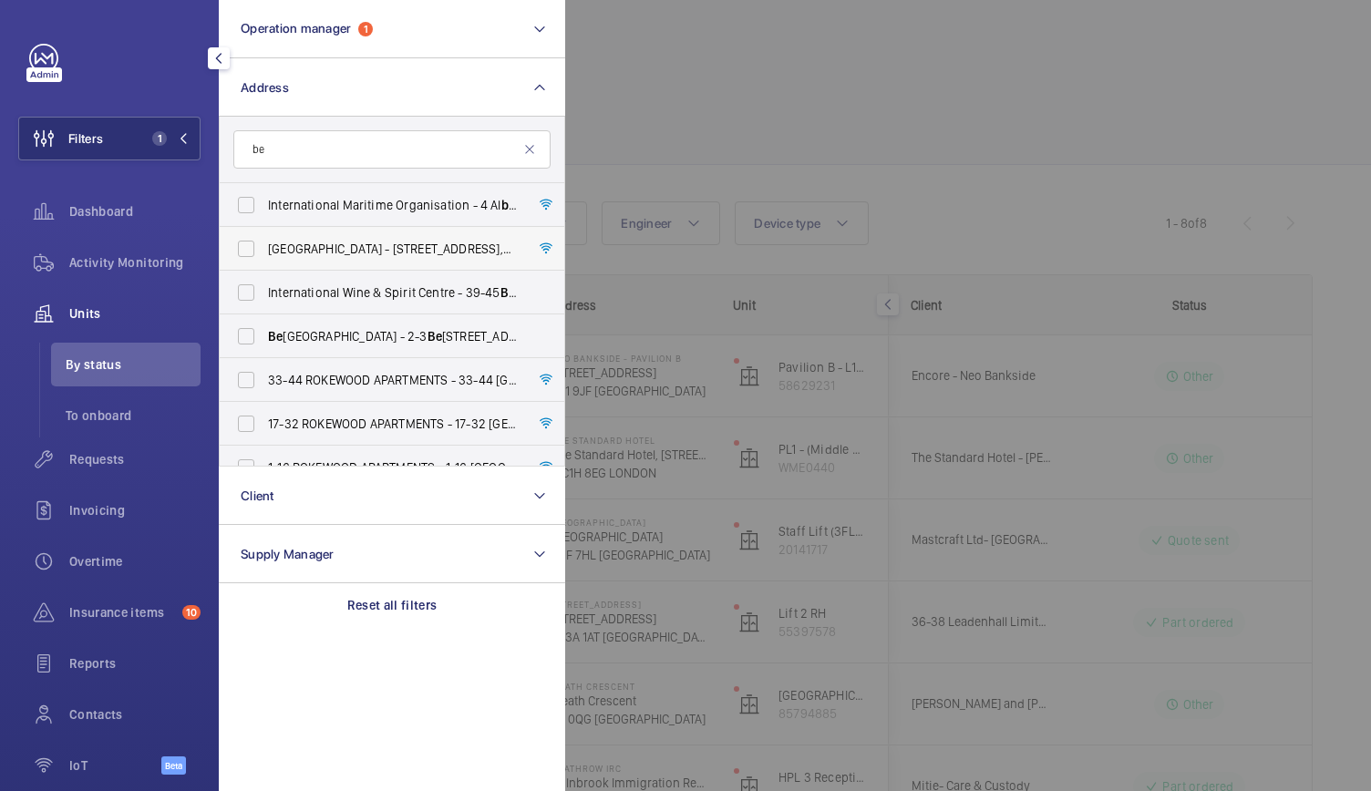
type input "b"
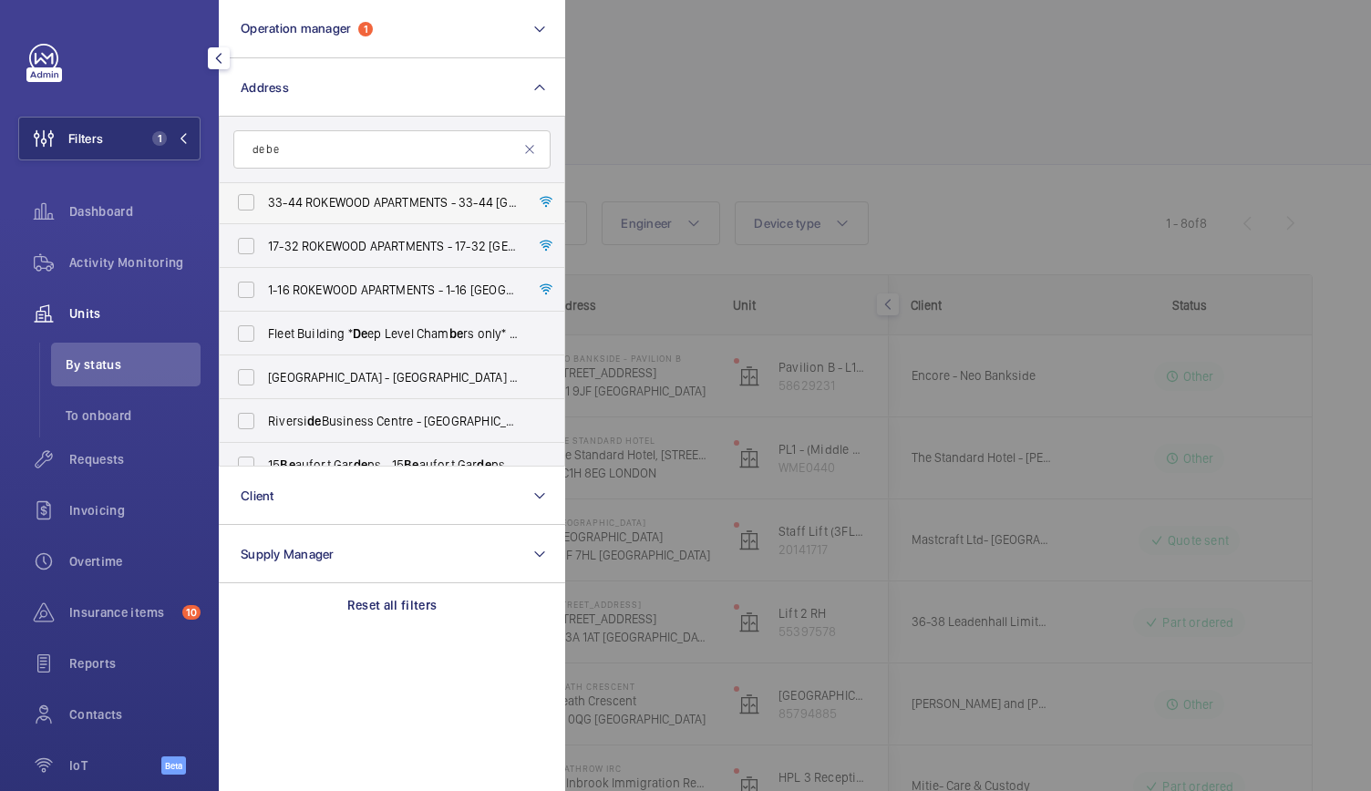
scroll to position [94, 0]
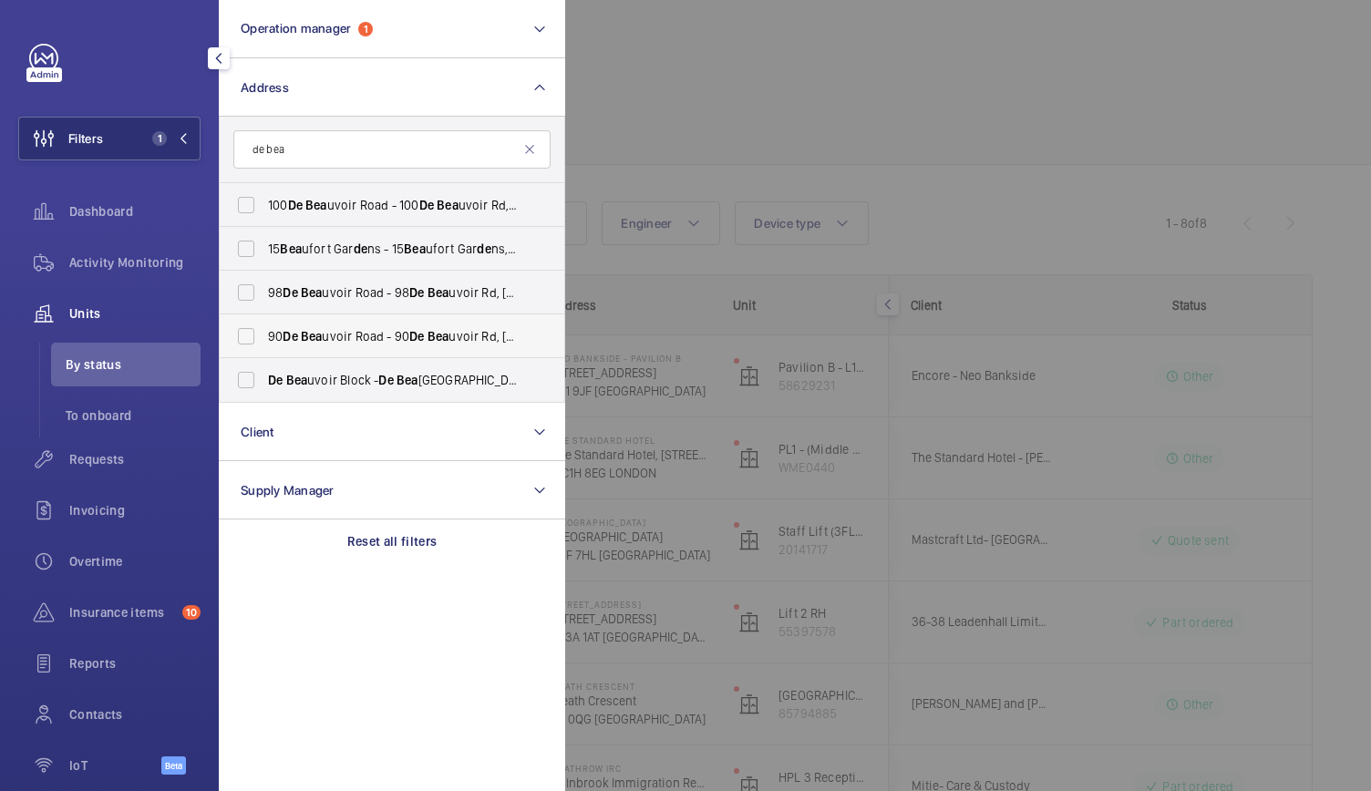
type input "de bea"
click at [319, 332] on span "Bea" at bounding box center [312, 336] width 22 height 15
click at [264, 332] on input "[STREET_ADDRESS] - [STREET_ADDRESS]" at bounding box center [246, 336] width 36 height 36
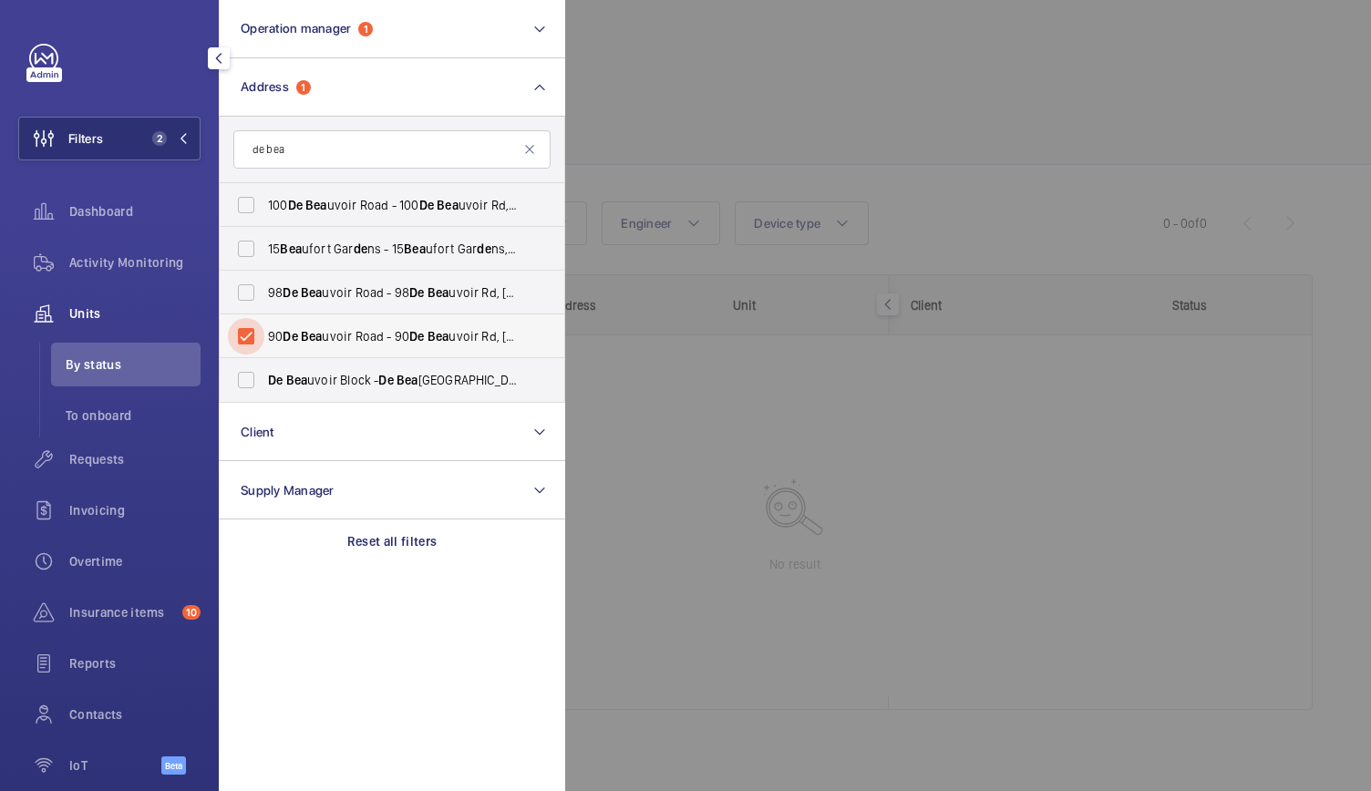
click at [255, 335] on input "[STREET_ADDRESS] - [STREET_ADDRESS]" at bounding box center [246, 336] width 36 height 36
checkbox input "false"
click at [244, 294] on input "[STREET_ADDRESS]" at bounding box center [246, 292] width 36 height 36
checkbox input "true"
click at [246, 325] on input "[STREET_ADDRESS] - [STREET_ADDRESS]" at bounding box center [246, 336] width 36 height 36
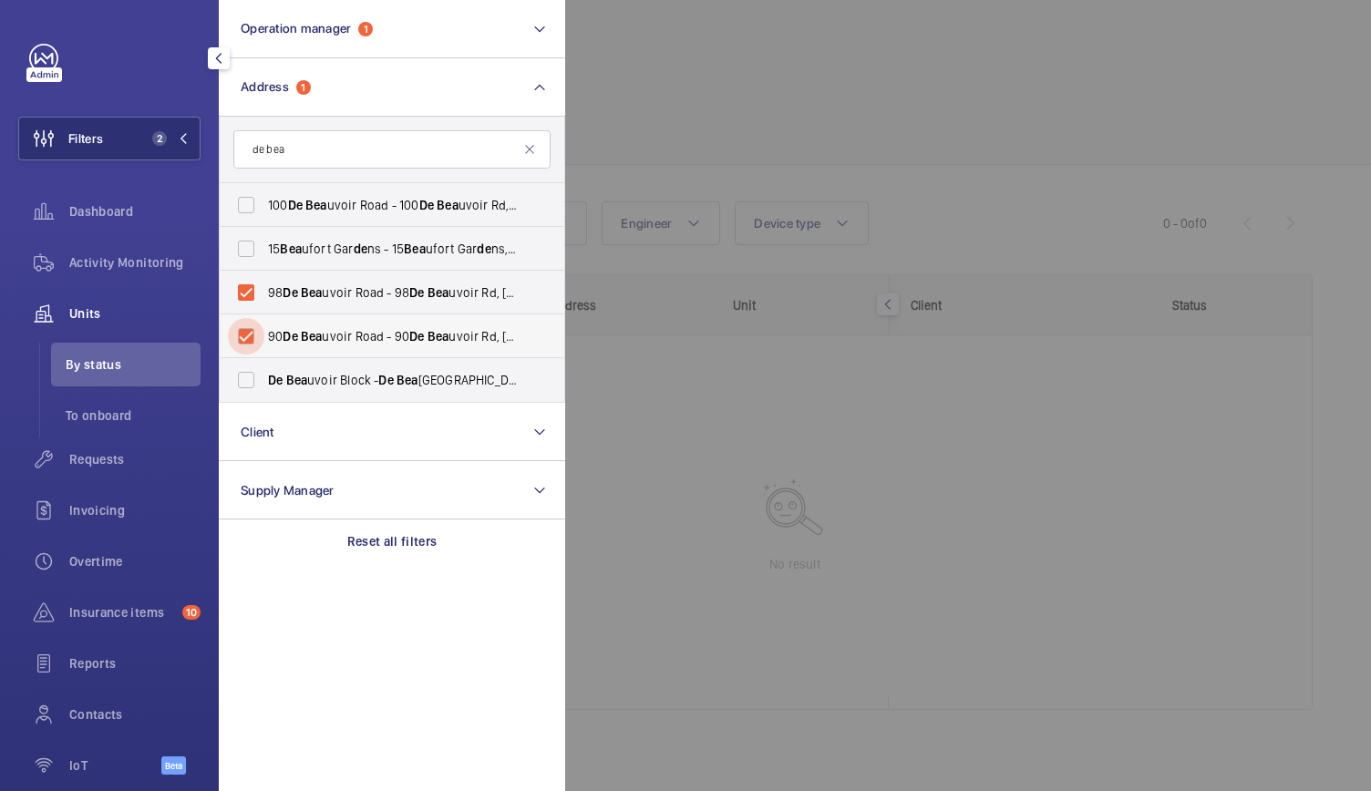
checkbox input "true"
click at [142, 266] on span "Activity Monitoring" at bounding box center [134, 262] width 131 height 18
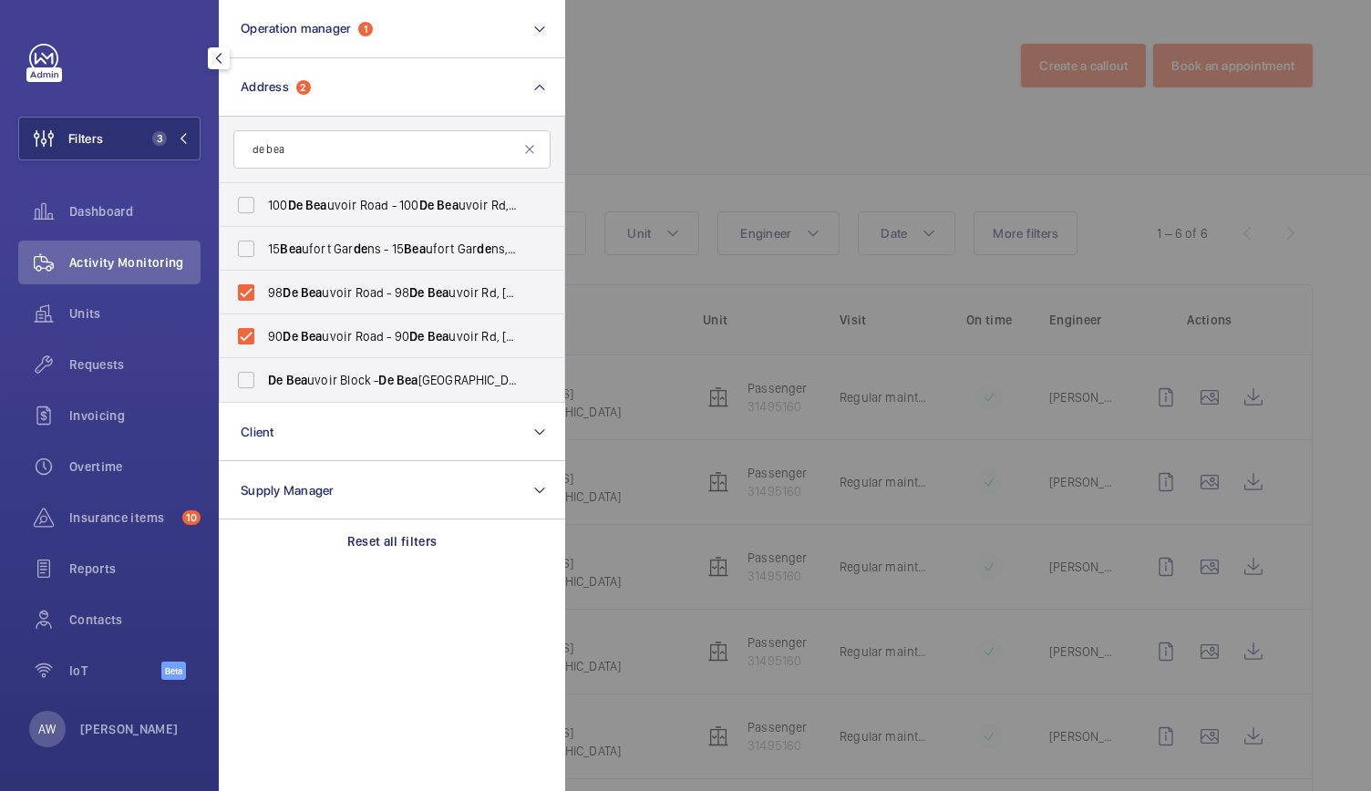
click at [893, 161] on div at bounding box center [1250, 395] width 1371 height 791
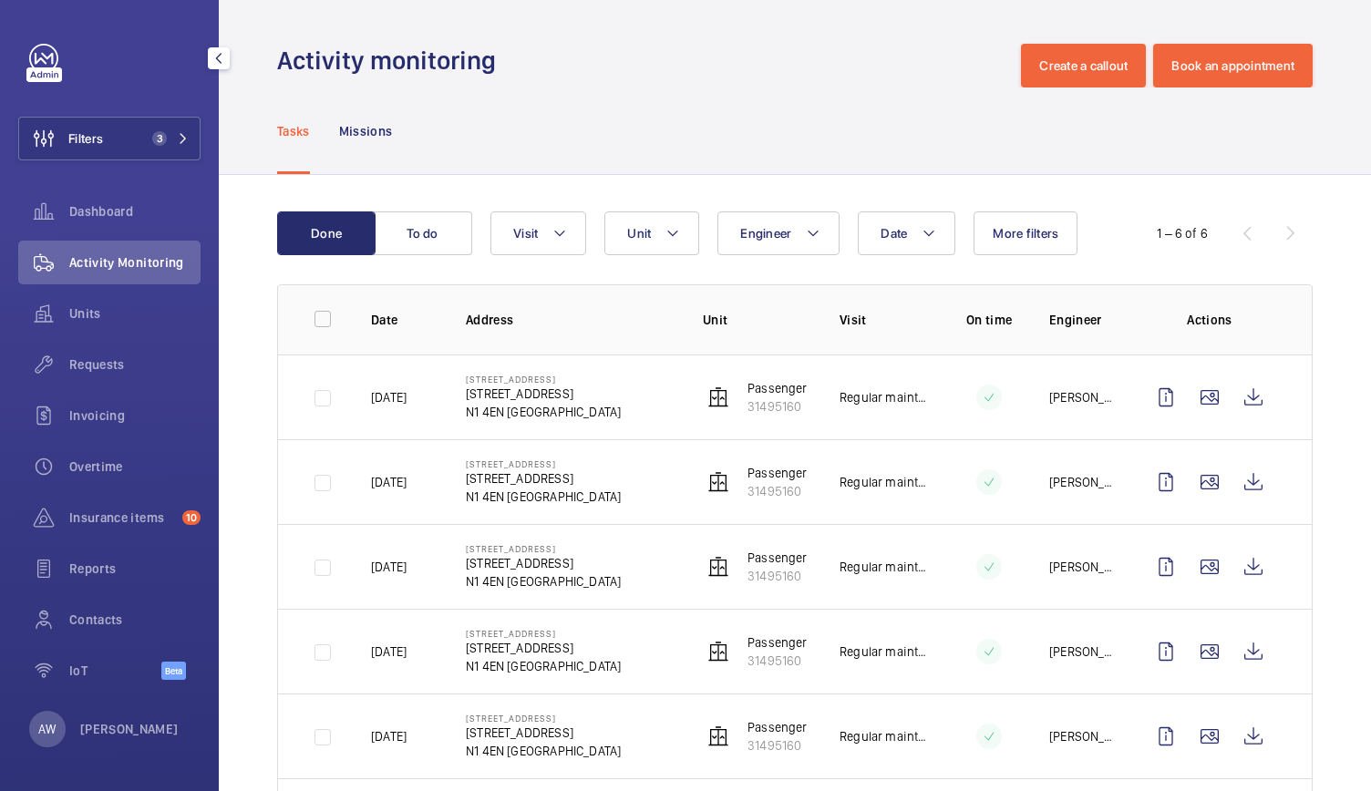
scroll to position [114, 0]
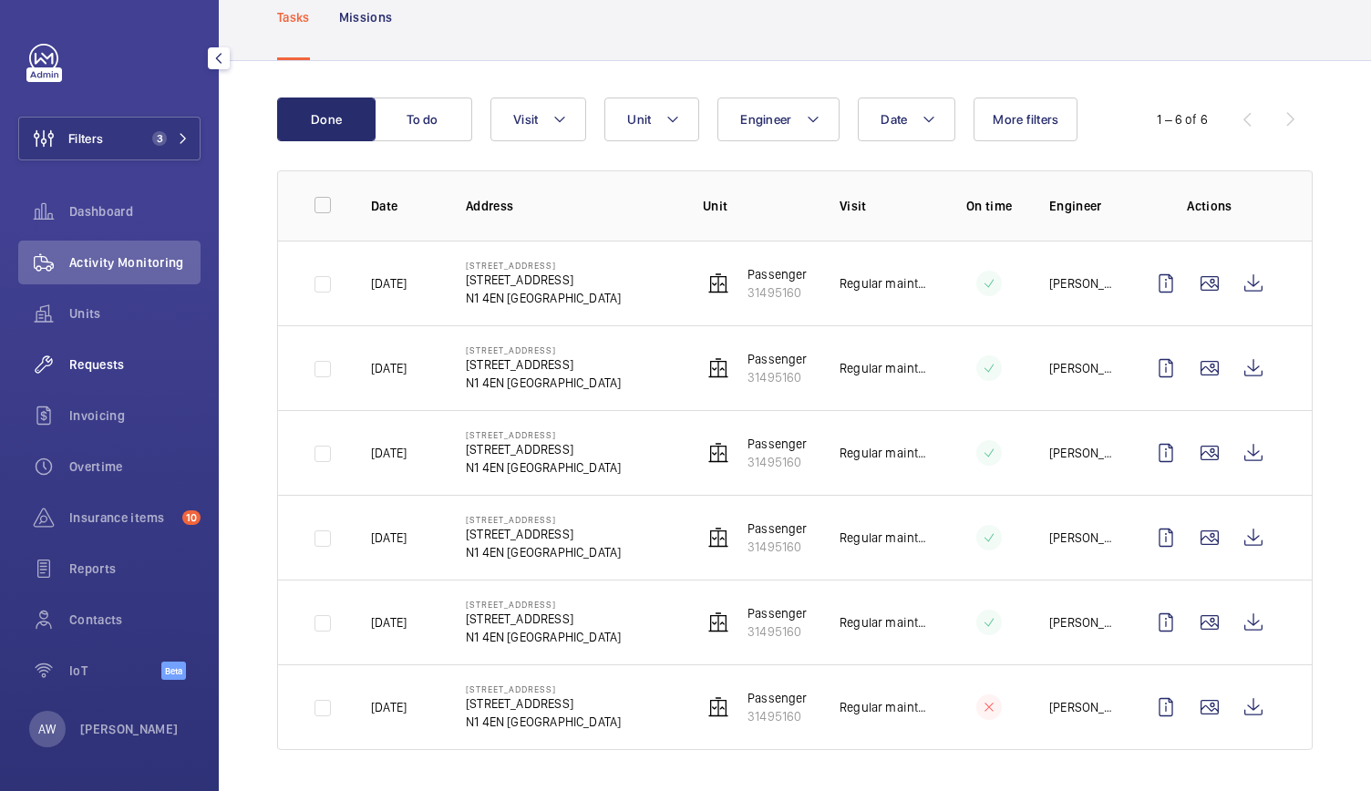
click at [106, 366] on span "Requests" at bounding box center [134, 365] width 131 height 18
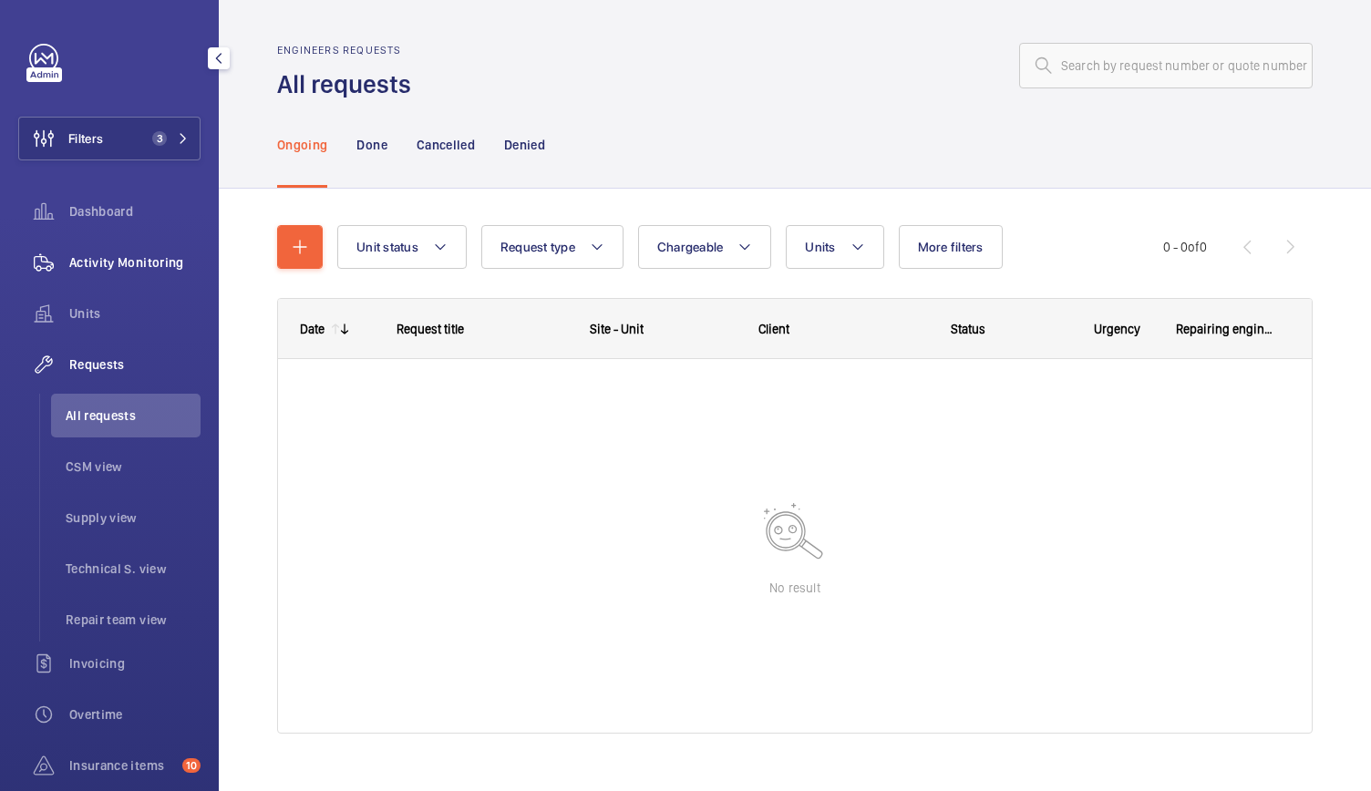
click at [119, 269] on span "Activity Monitoring" at bounding box center [134, 262] width 131 height 18
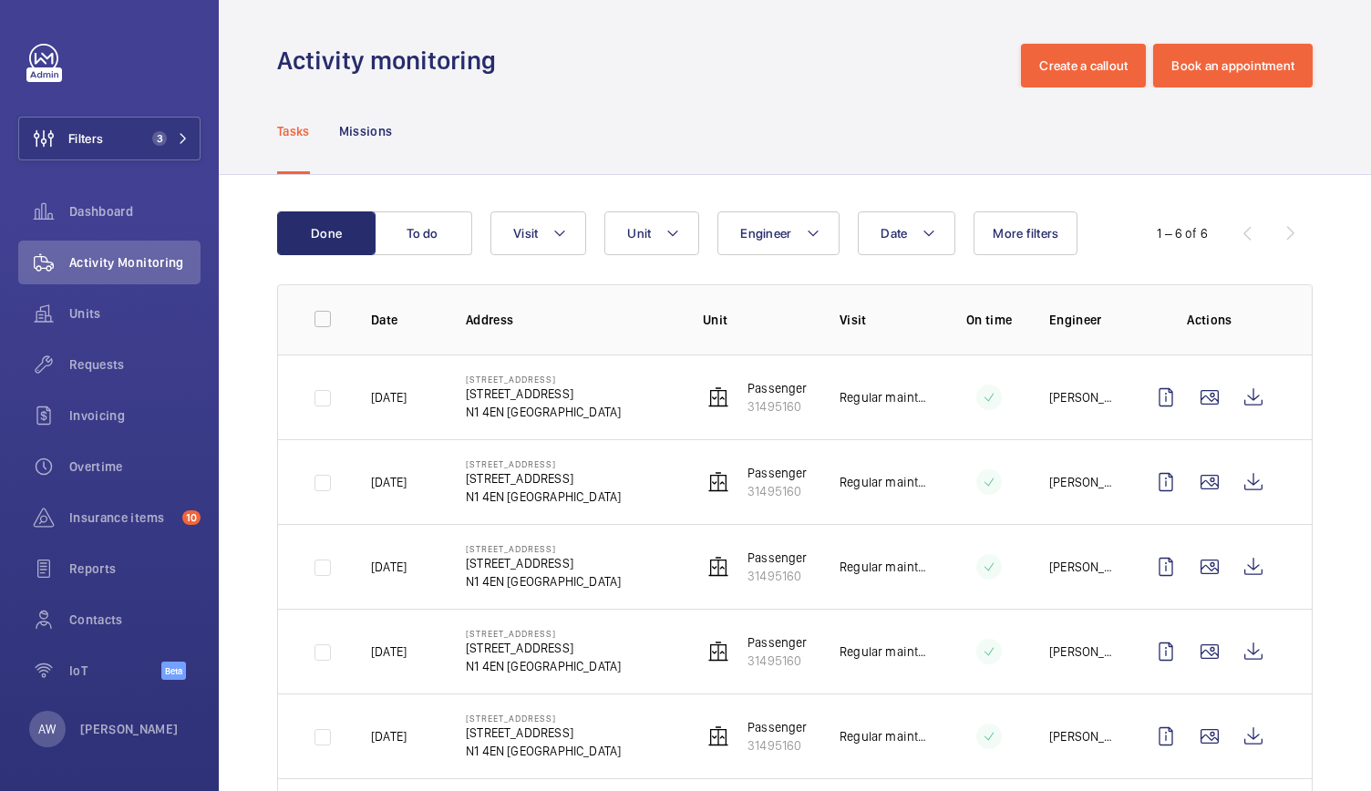
scroll to position [114, 0]
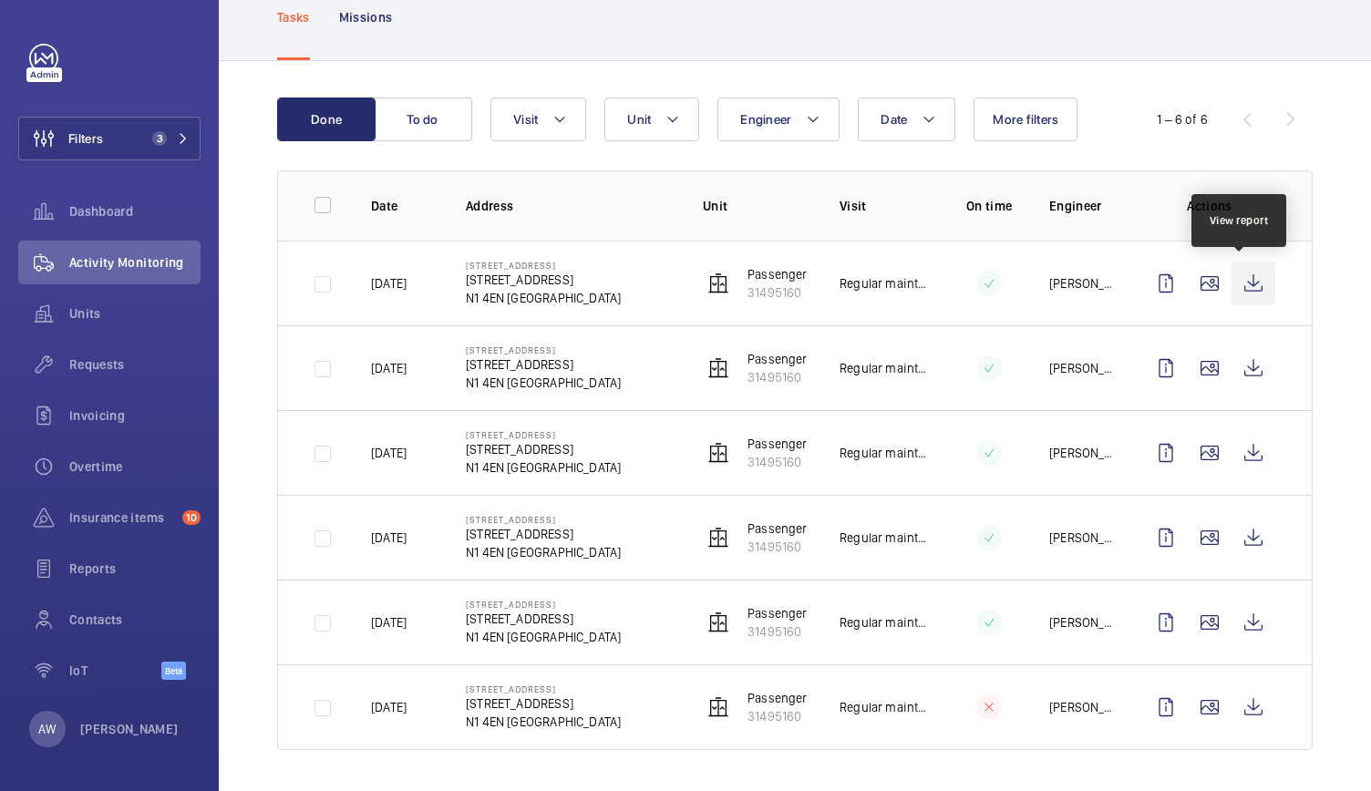
click at [1244, 274] on wm-front-icon-button at bounding box center [1254, 284] width 44 height 44
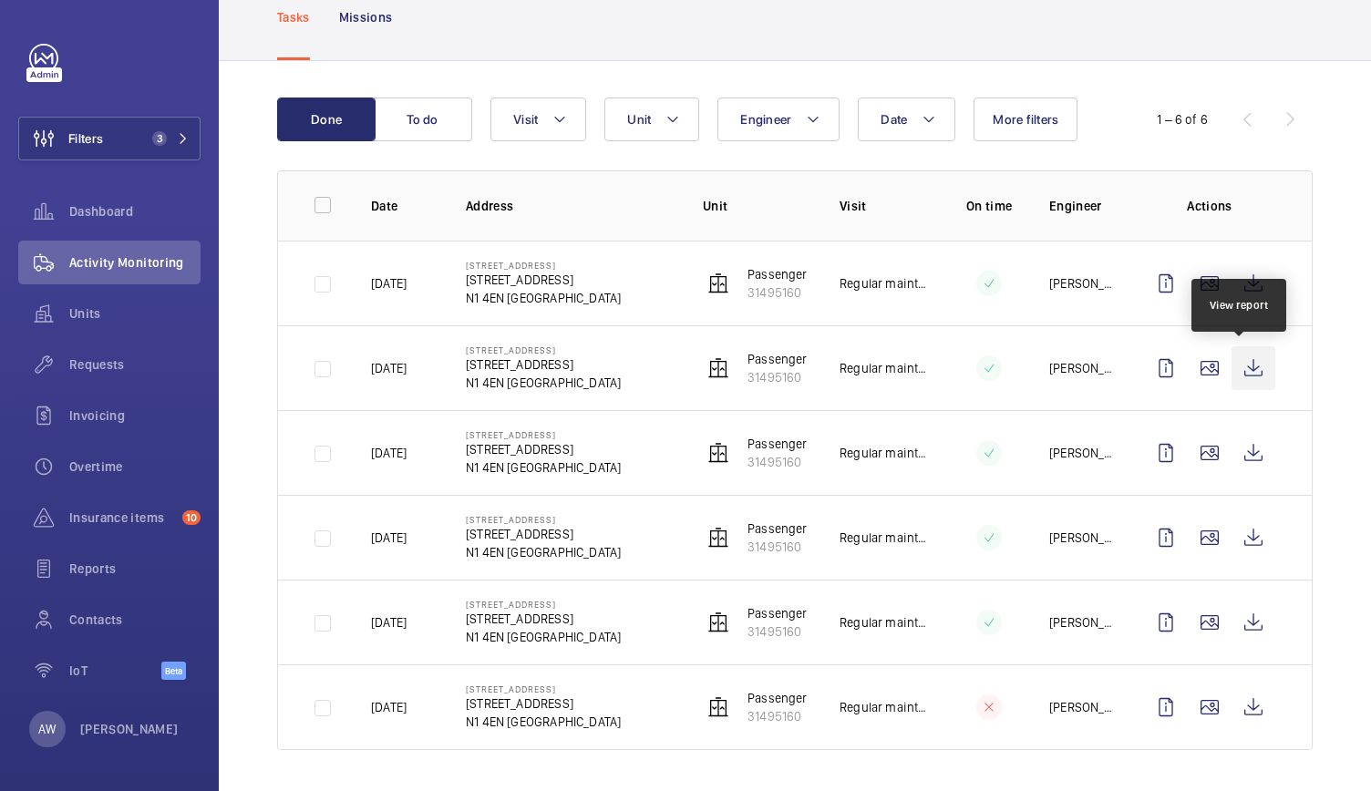
click at [1238, 360] on wm-front-icon-button at bounding box center [1254, 368] width 44 height 44
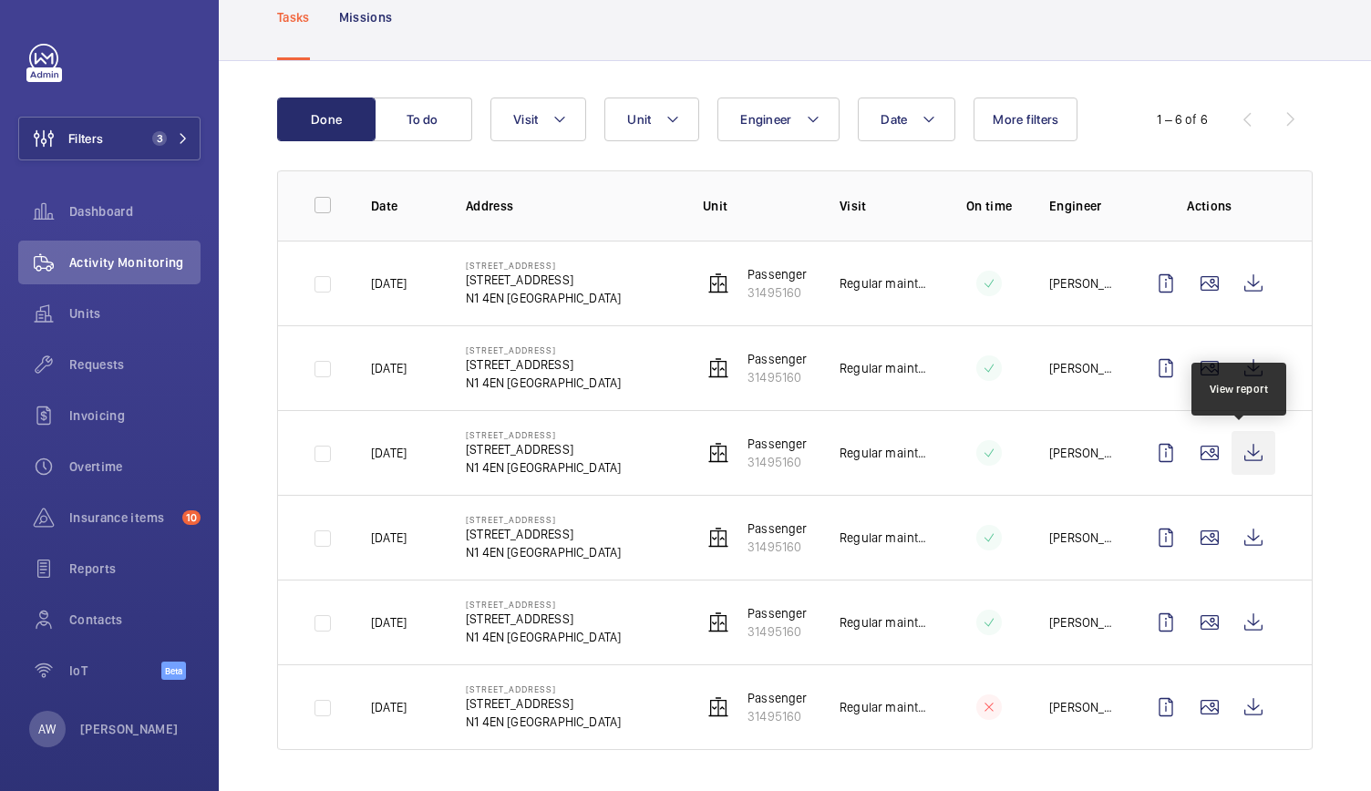
click at [1233, 434] on wm-front-icon-button at bounding box center [1254, 453] width 44 height 44
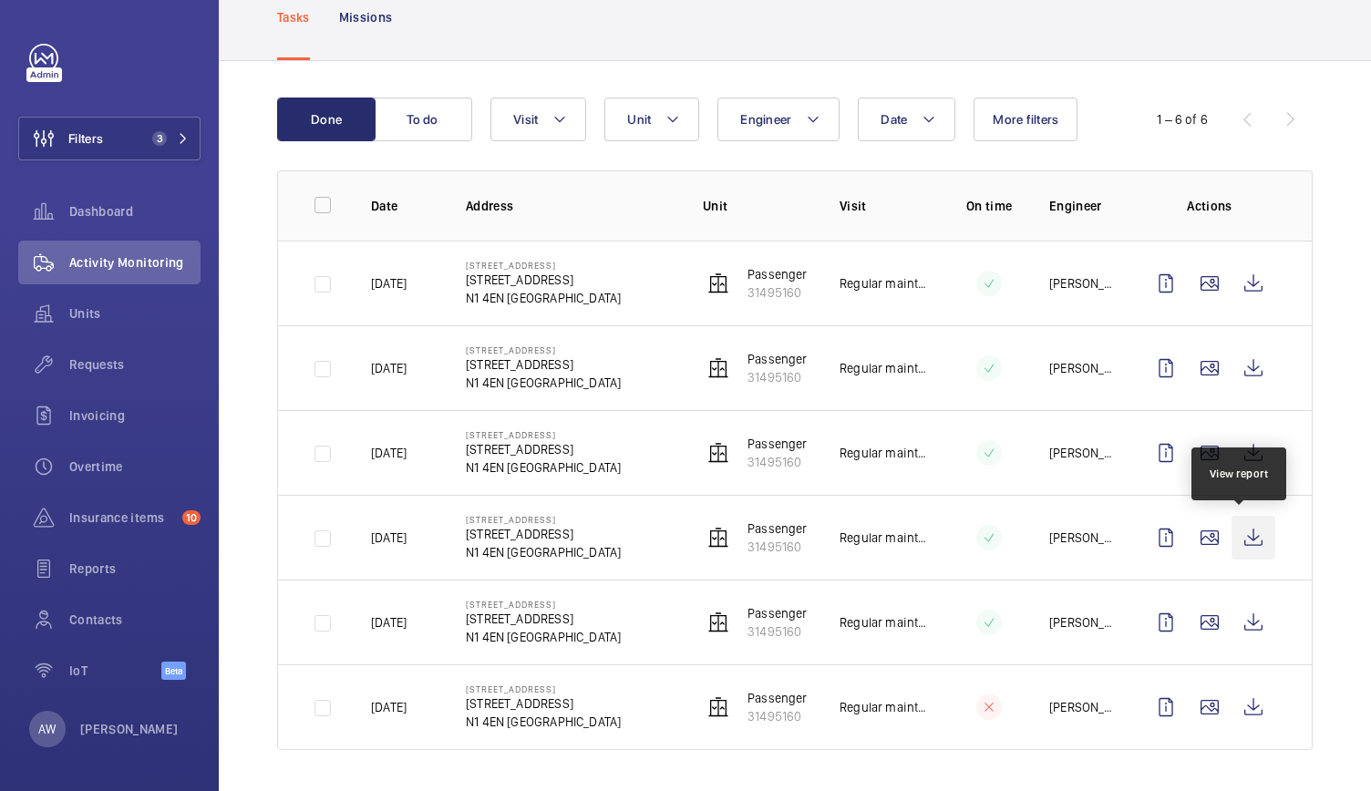
click at [1238, 530] on wm-front-icon-button at bounding box center [1254, 538] width 44 height 44
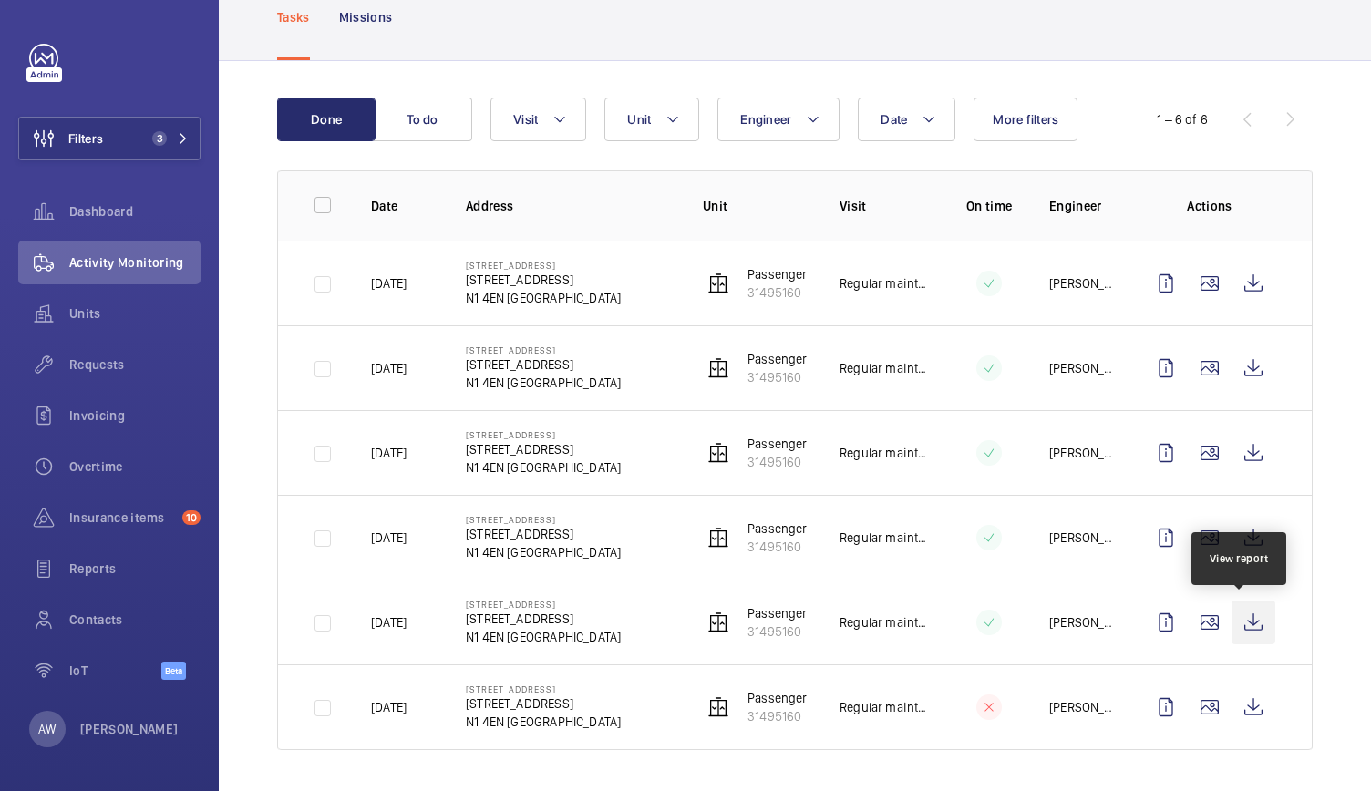
click at [1238, 618] on wm-front-icon-button at bounding box center [1254, 623] width 44 height 44
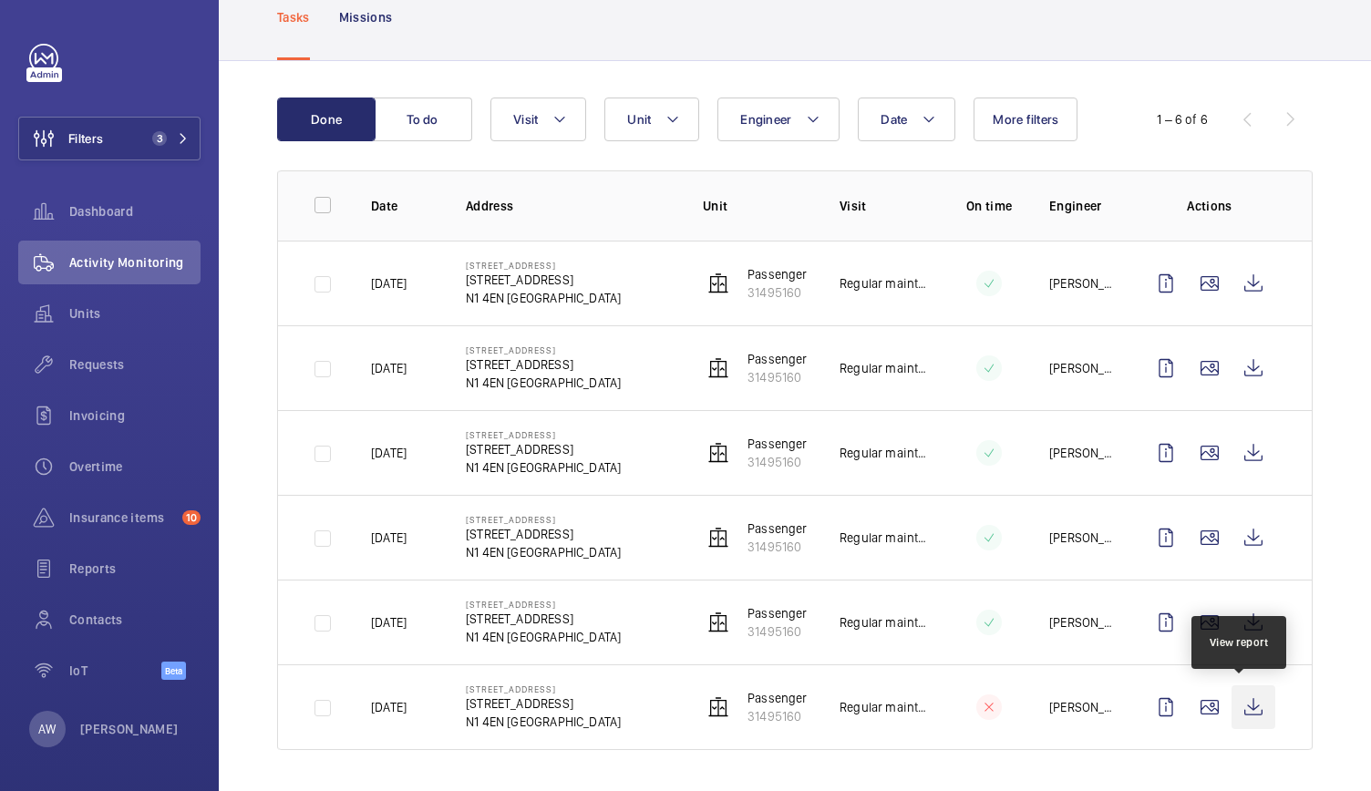
click at [1238, 709] on wm-front-icon-button at bounding box center [1254, 708] width 44 height 44
click at [90, 373] on span "Requests" at bounding box center [134, 365] width 131 height 18
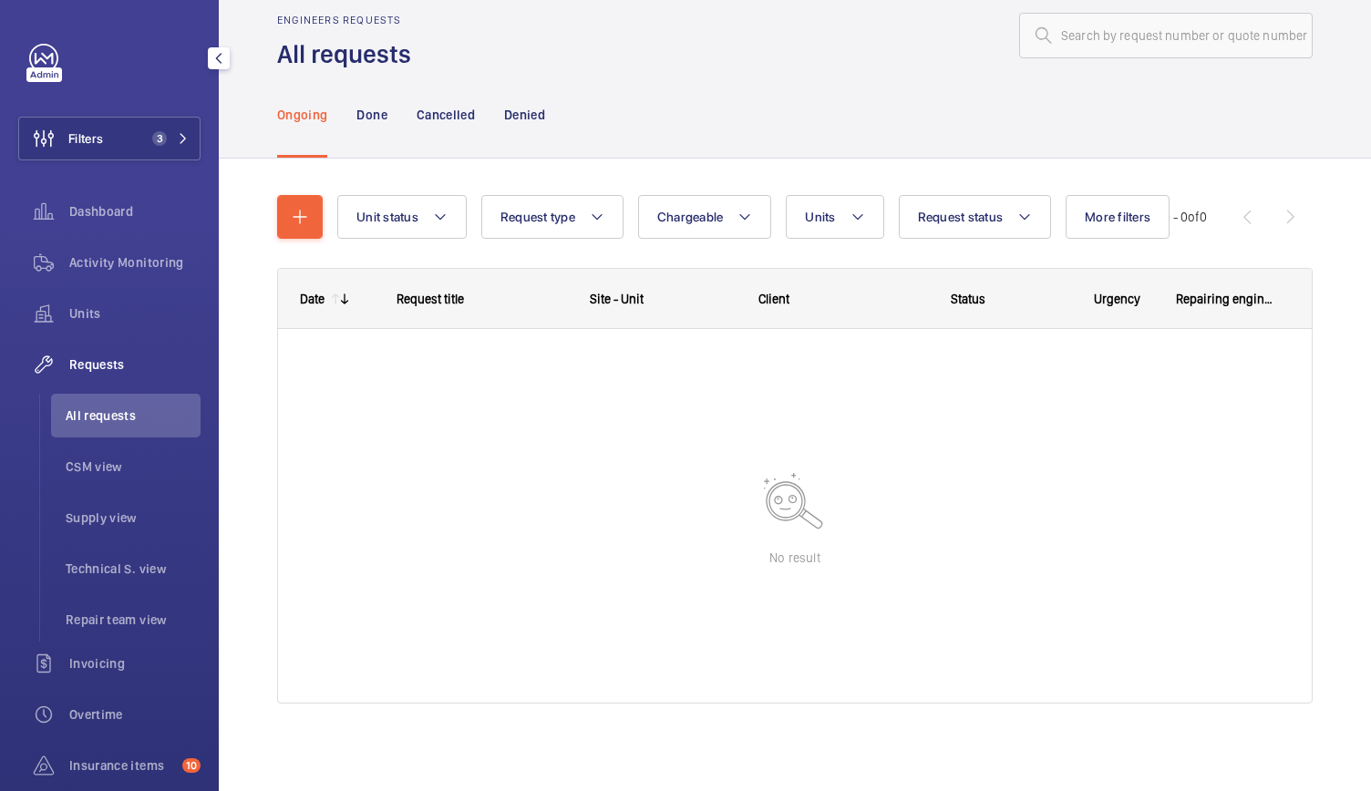
scroll to position [30, 0]
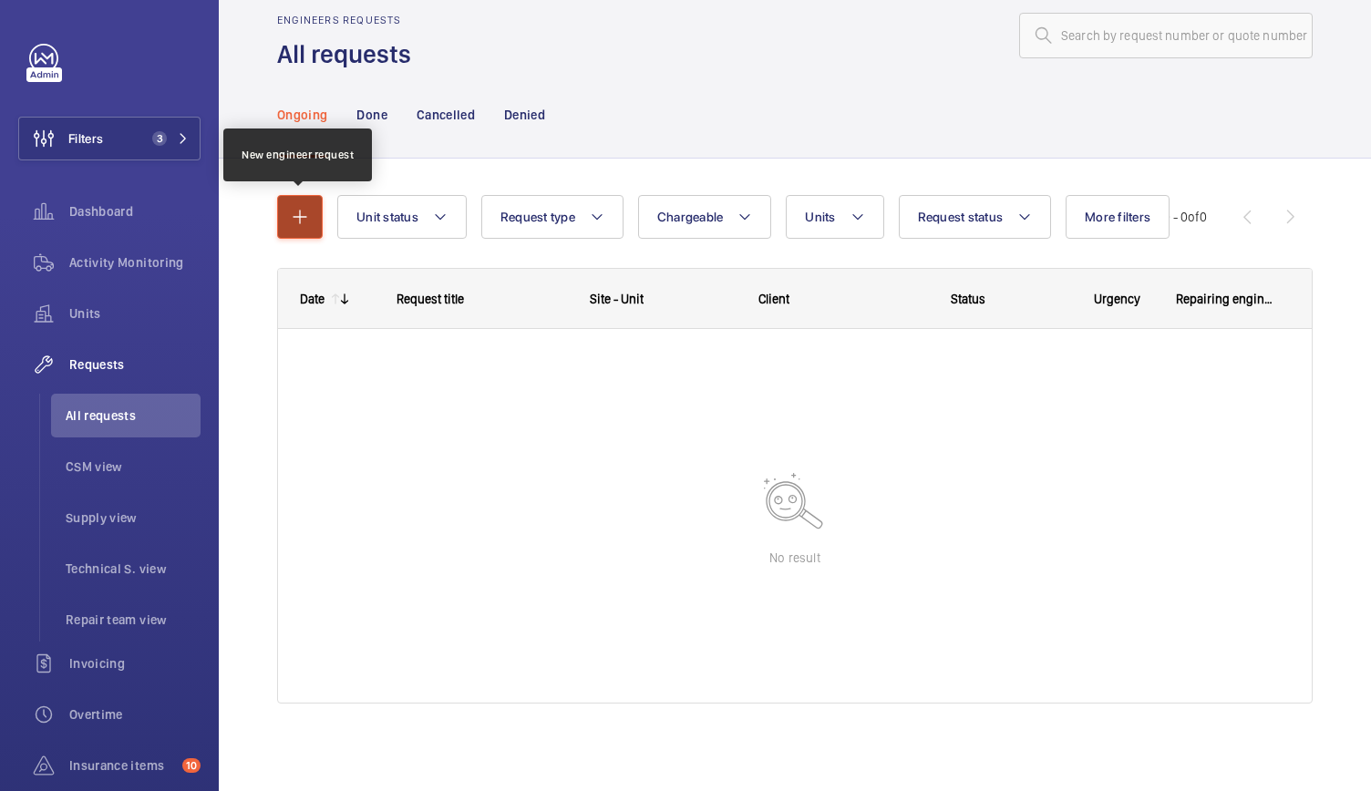
click at [314, 211] on button "button" at bounding box center [300, 217] width 46 height 44
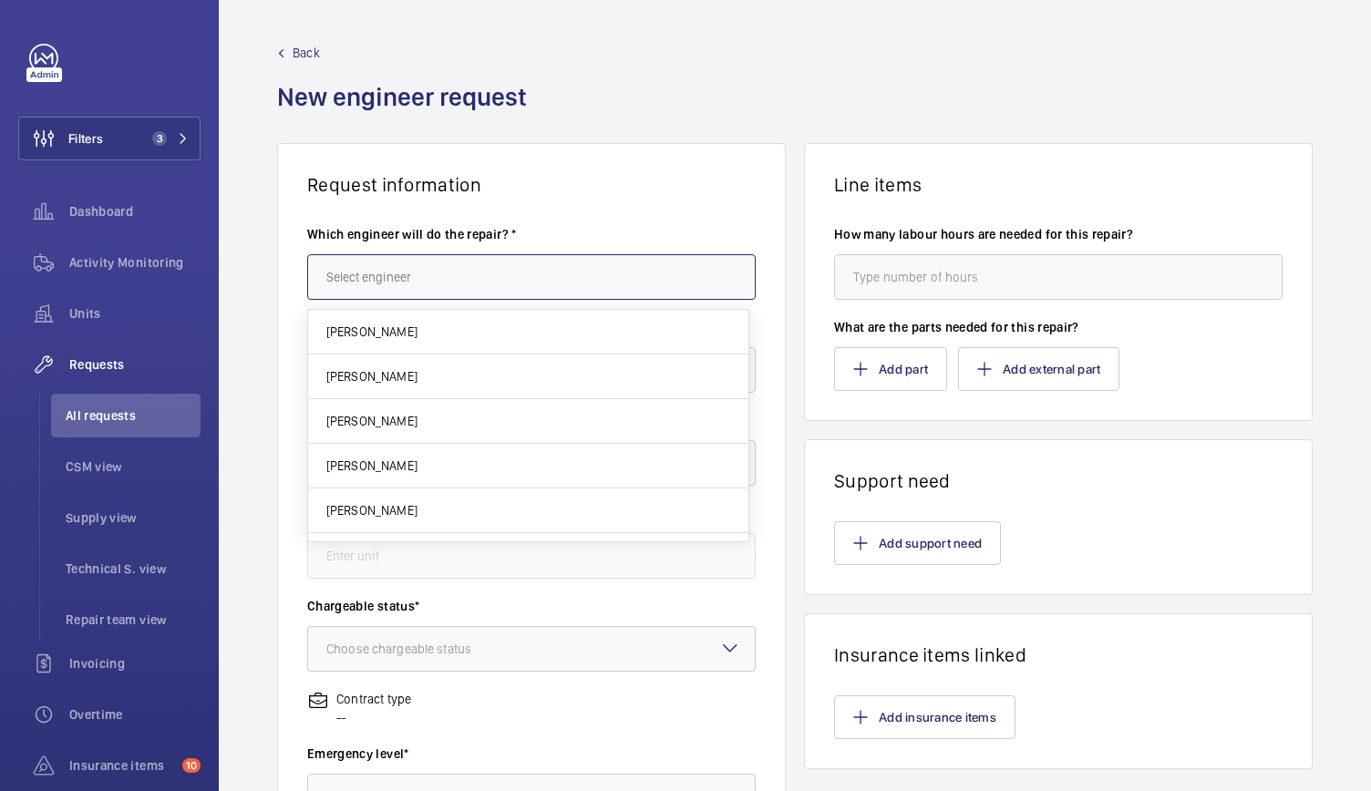
click at [431, 272] on input "text" at bounding box center [531, 277] width 449 height 46
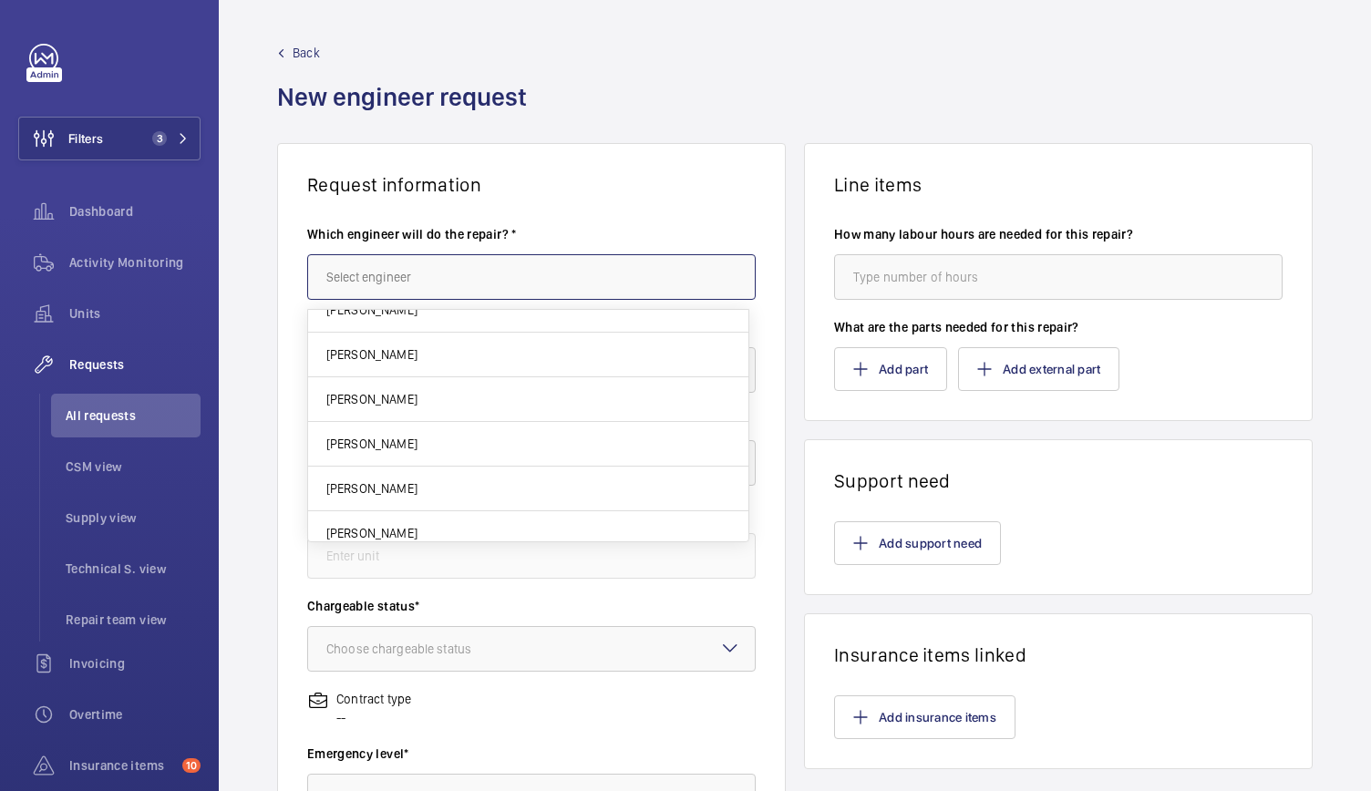
scroll to position [3914, 0]
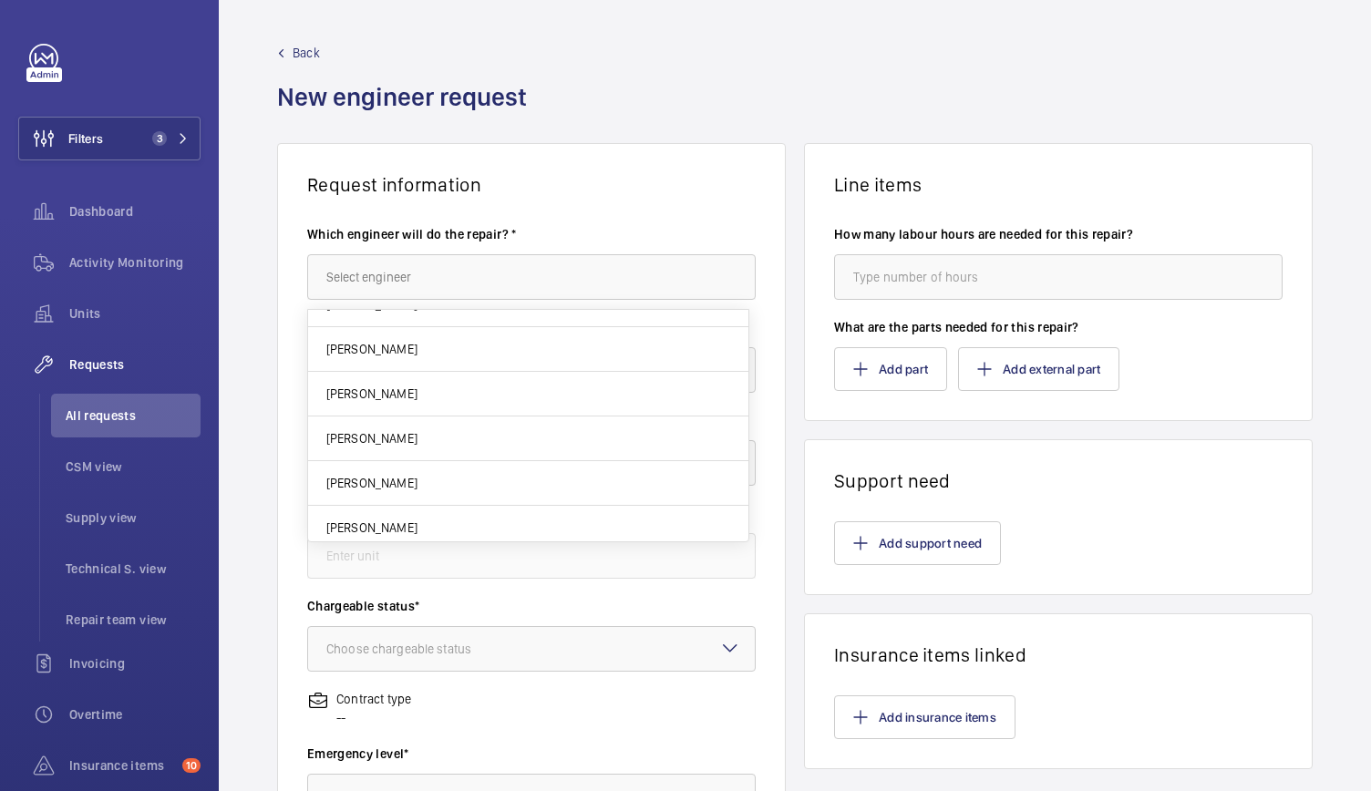
click at [820, 41] on wm-front-admin-header "Back New engineer request" at bounding box center [795, 71] width 1152 height 143
